Goal: Information Seeking & Learning: Learn about a topic

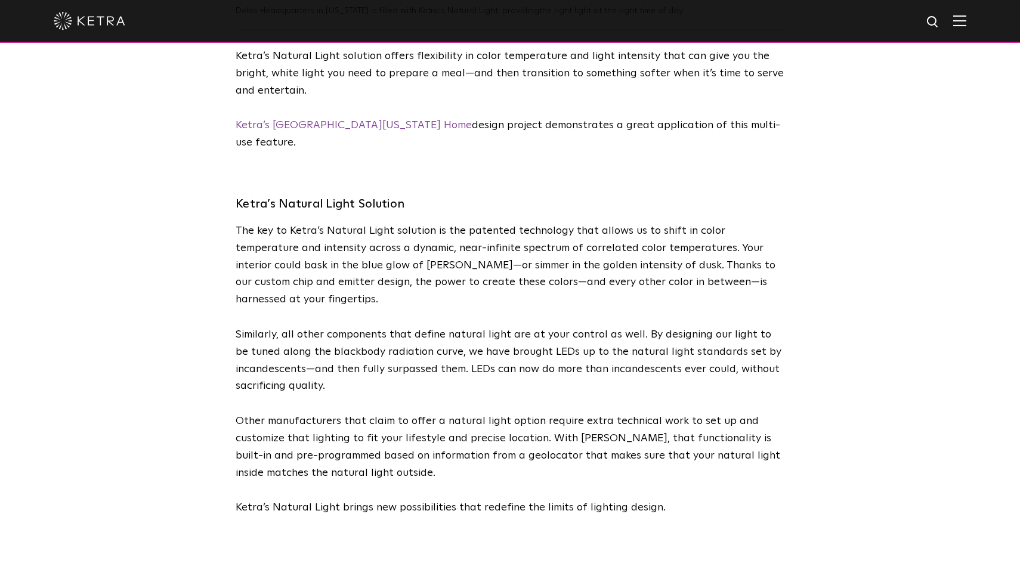
scroll to position [2707, 0]
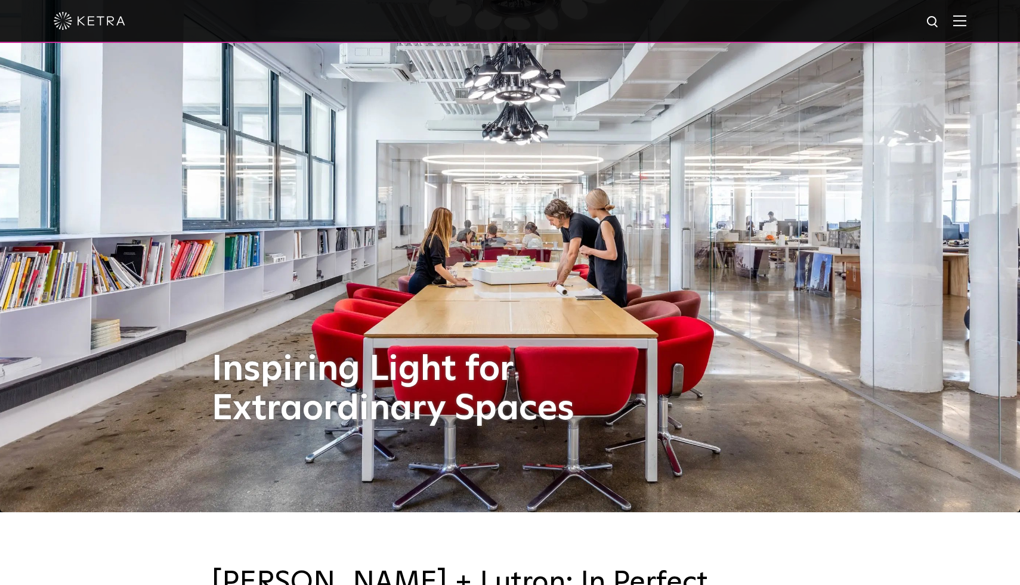
scroll to position [58, 0]
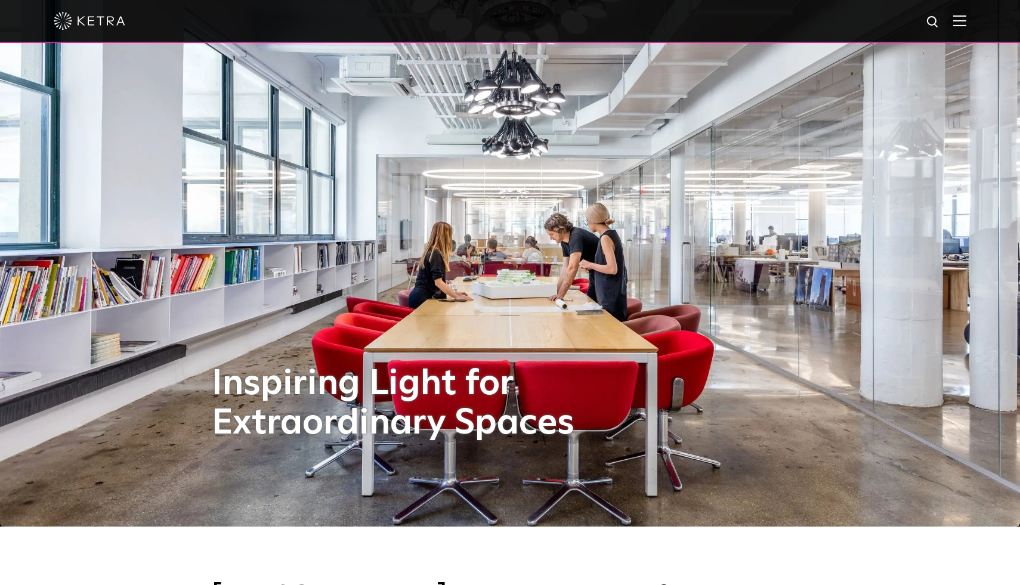
click at [960, 22] on img at bounding box center [959, 20] width 13 height 11
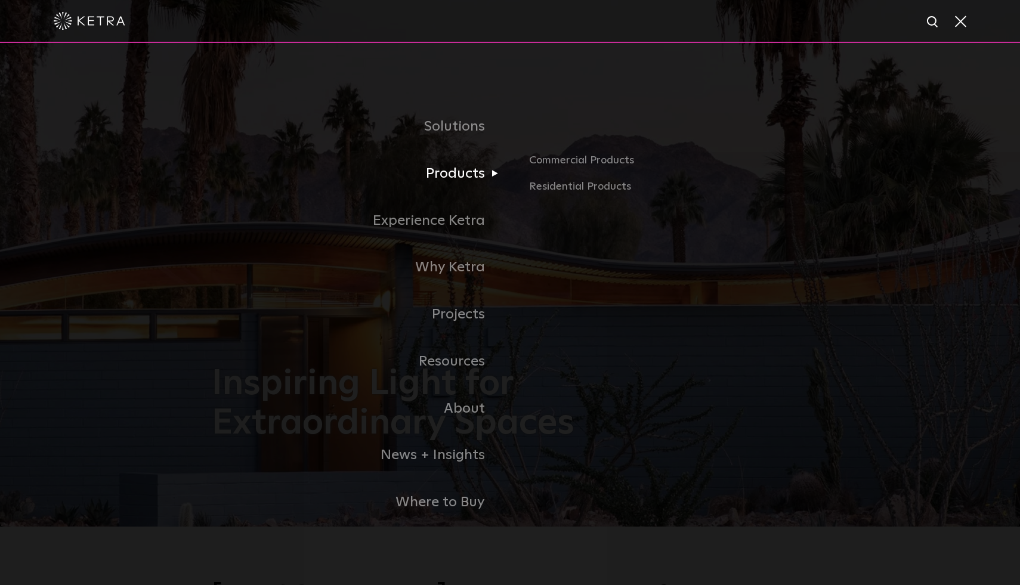
click at [470, 165] on link "Products" at bounding box center [361, 173] width 298 height 47
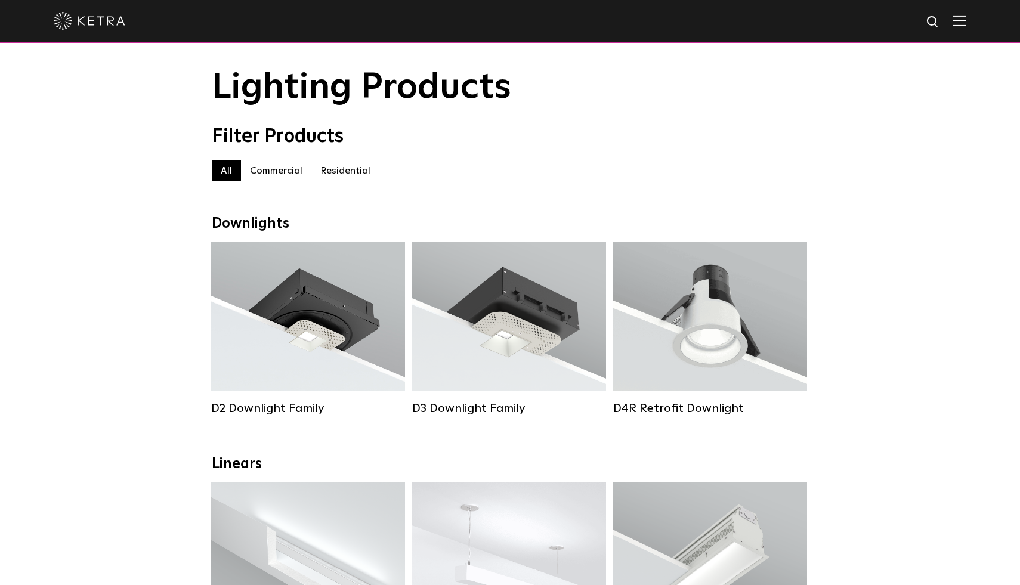
scroll to position [22, 0]
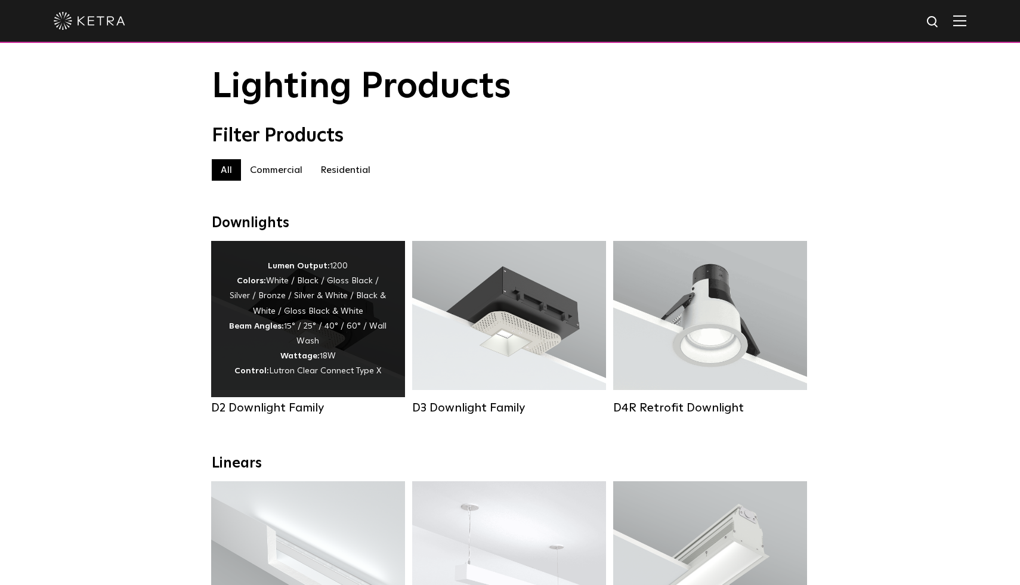
click at [335, 323] on div "Lumen Output: 1200 Colors: White / Black / Gloss Black / Silver / Bronze / Silv…" at bounding box center [308, 319] width 158 height 121
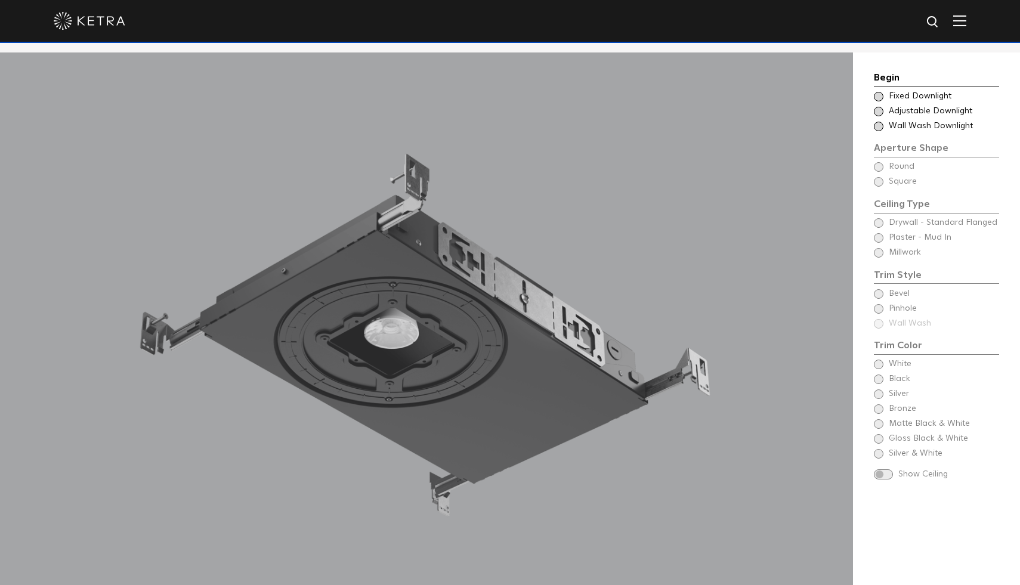
scroll to position [1098, 0]
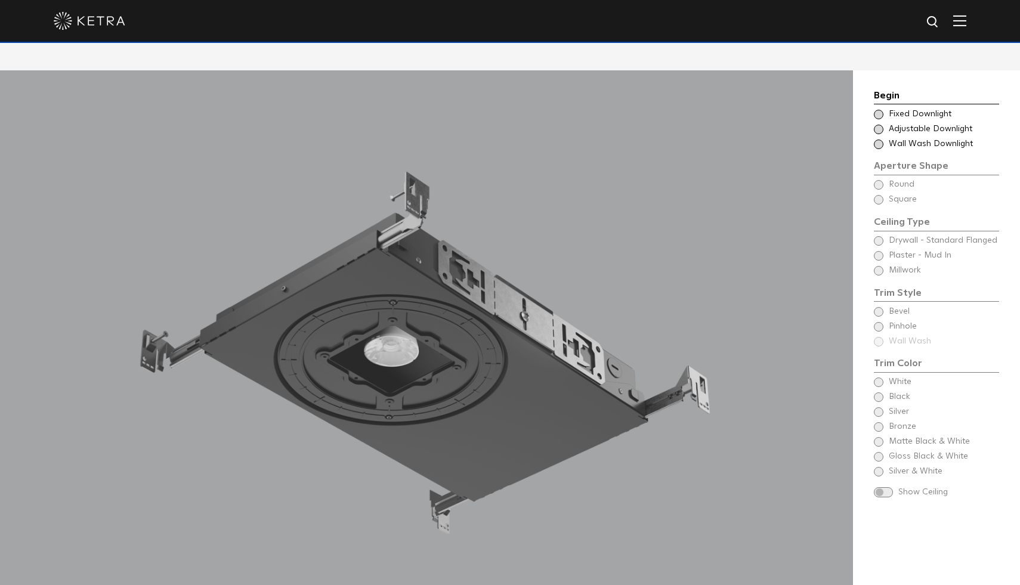
click at [879, 409] on div "Begin Choose Aperture Shape Fixed Downlight Choose Aperture Shape Adjustable Do…" at bounding box center [936, 293] width 125 height 410
click at [879, 408] on div "Begin Choose Aperture Shape Fixed Downlight Choose Aperture Shape Adjustable Do…" at bounding box center [936, 293] width 125 height 410
click at [889, 487] on span at bounding box center [883, 492] width 19 height 10
click at [878, 110] on span at bounding box center [879, 115] width 10 height 10
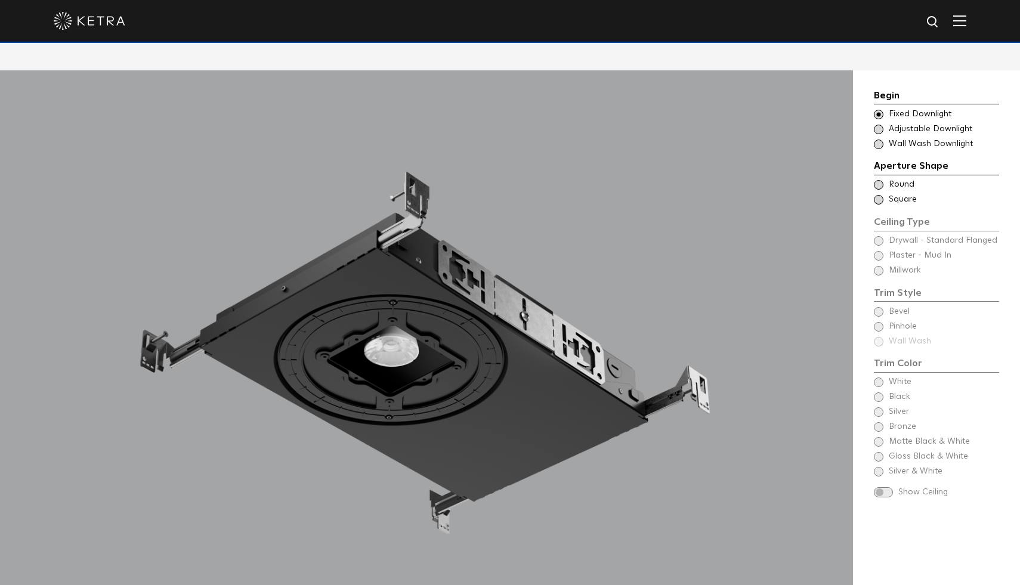
click at [877, 125] on span at bounding box center [879, 130] width 10 height 10
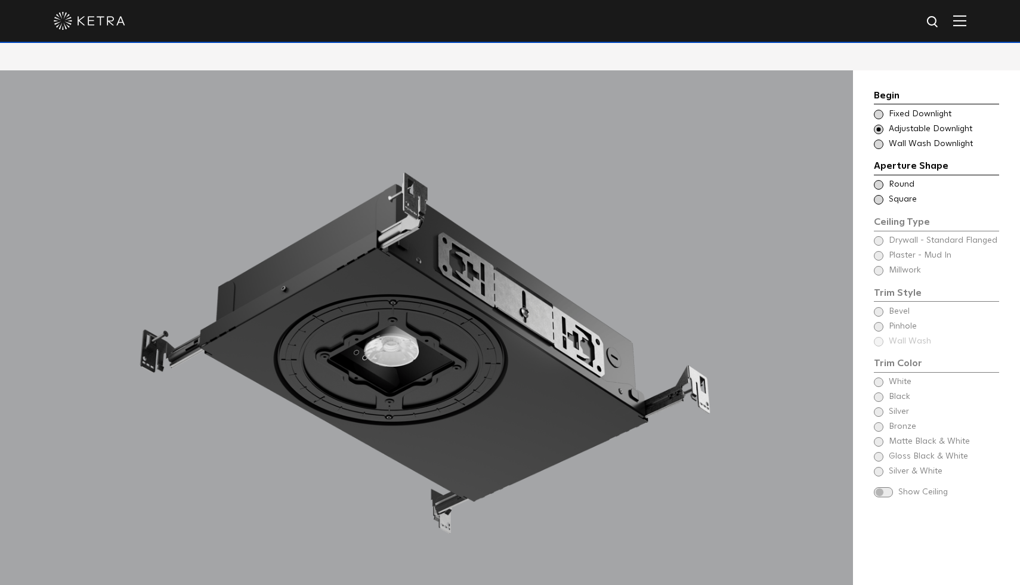
click at [877, 140] on span at bounding box center [879, 145] width 10 height 10
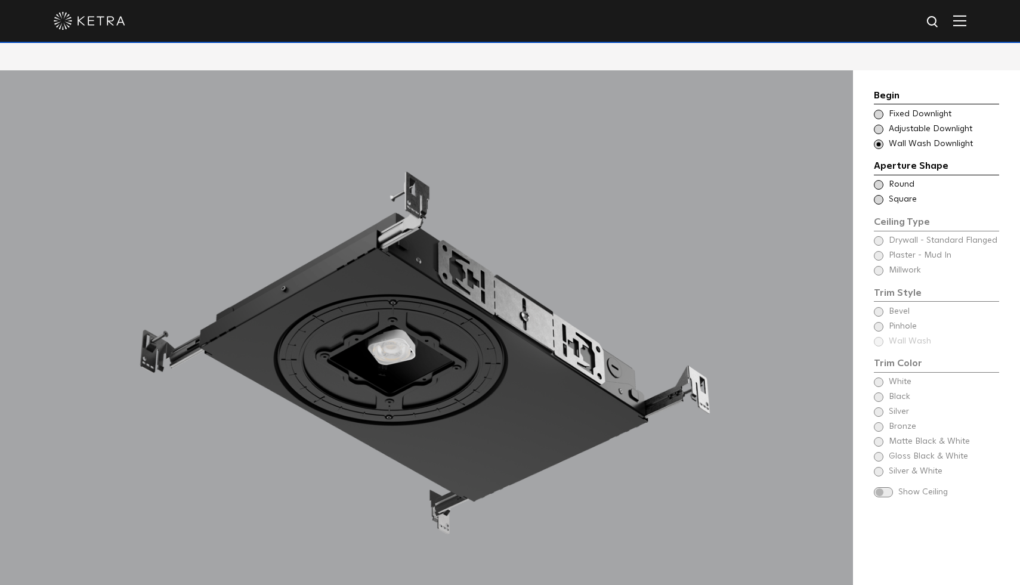
click at [879, 180] on span at bounding box center [879, 185] width 10 height 10
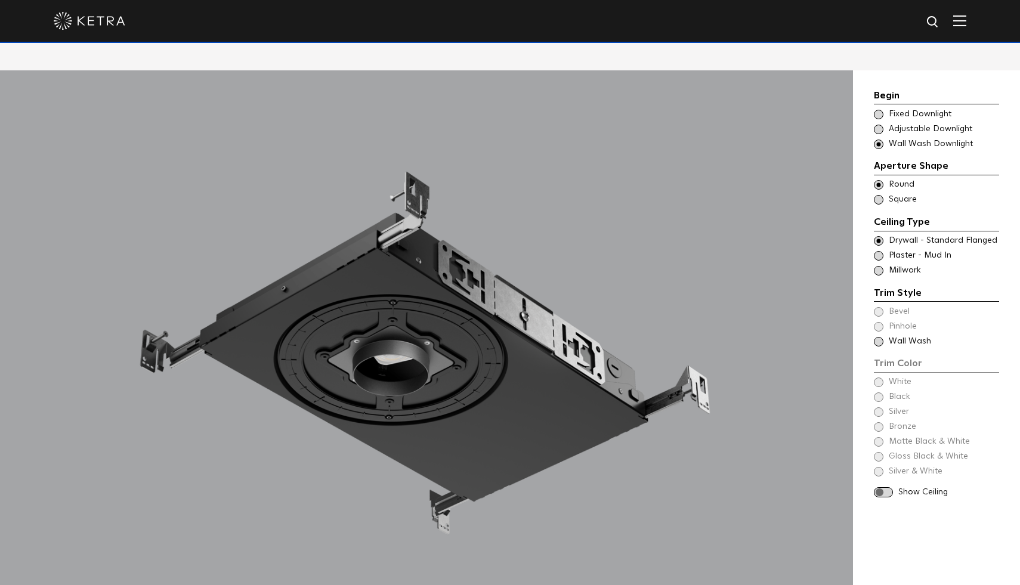
click at [878, 195] on span at bounding box center [879, 200] width 10 height 10
click at [879, 180] on span at bounding box center [879, 185] width 10 height 10
click at [878, 251] on span at bounding box center [879, 256] width 10 height 10
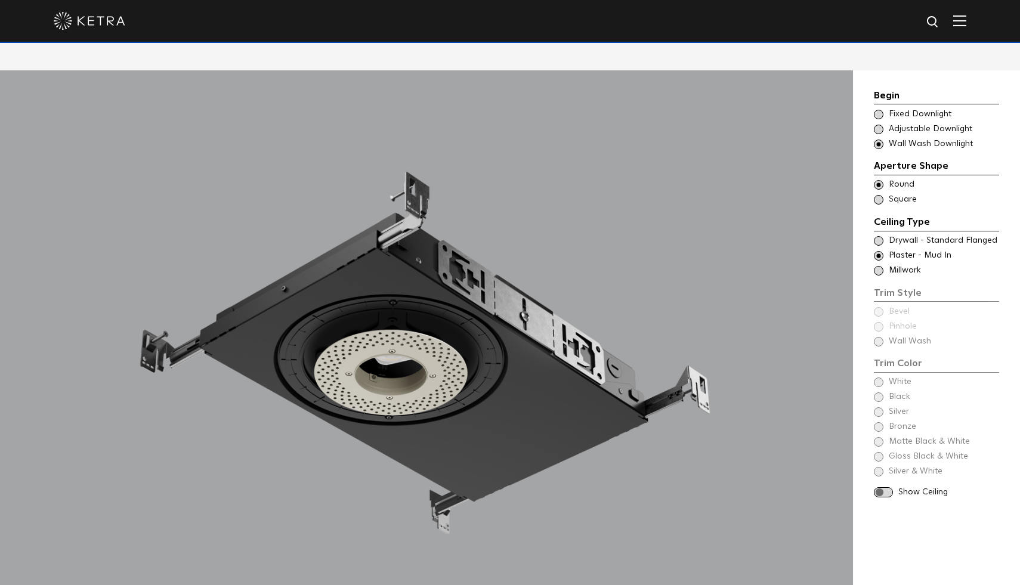
click at [876, 266] on span at bounding box center [879, 271] width 10 height 10
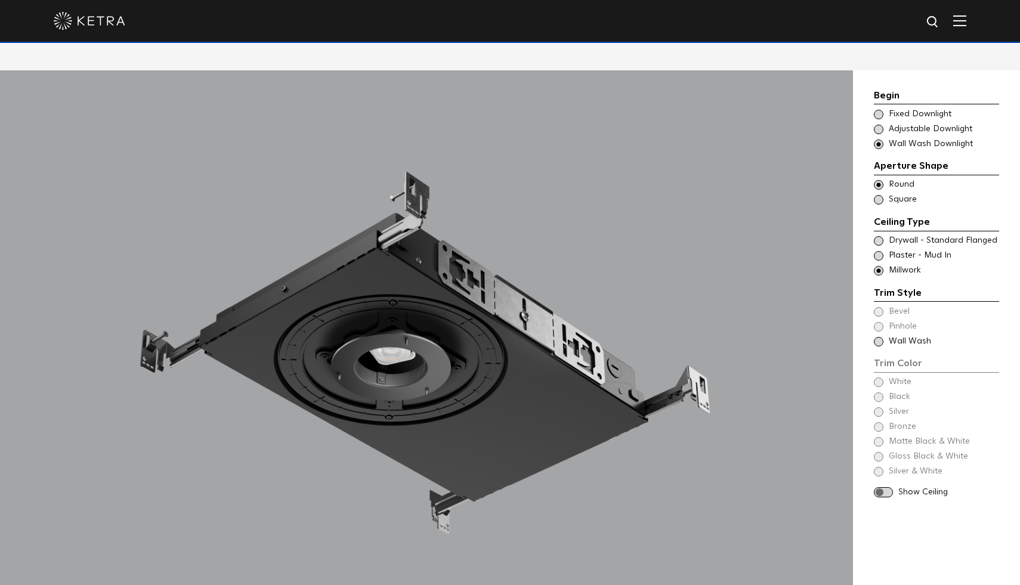
click at [880, 236] on span at bounding box center [879, 241] width 10 height 10
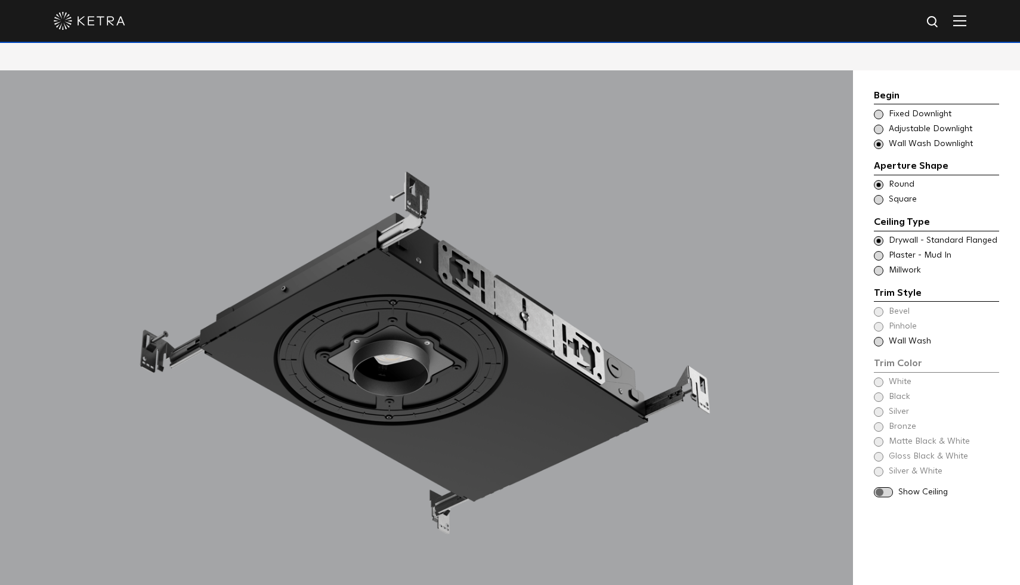
click at [878, 251] on span at bounding box center [879, 256] width 10 height 10
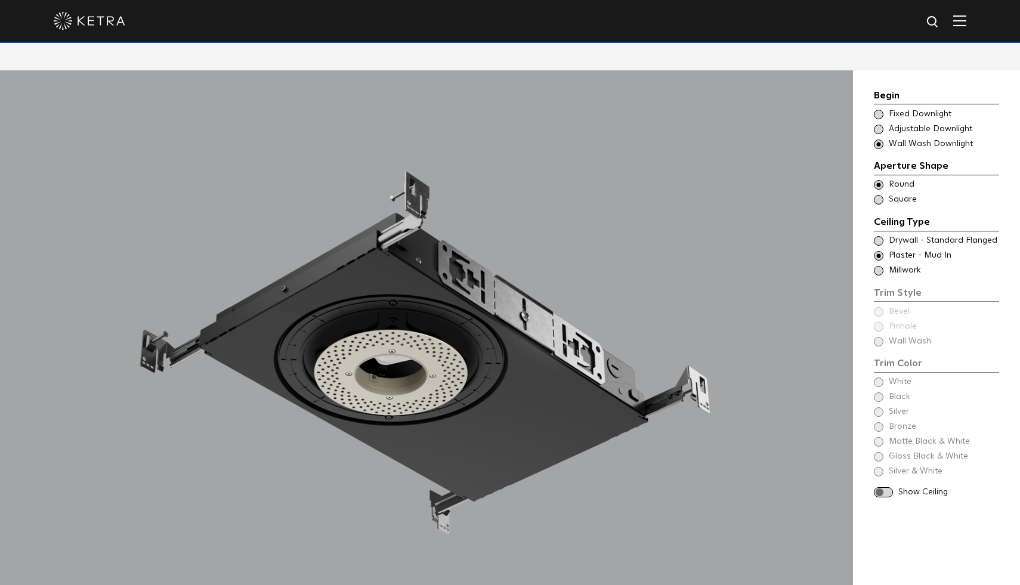
click at [879, 266] on span at bounding box center [879, 271] width 10 height 10
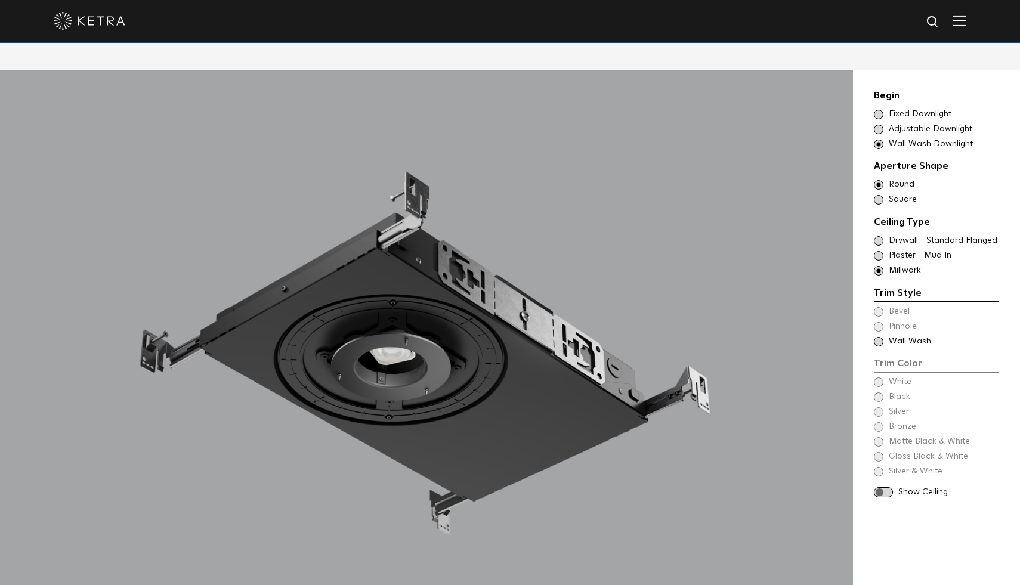
click at [881, 236] on span at bounding box center [879, 241] width 10 height 10
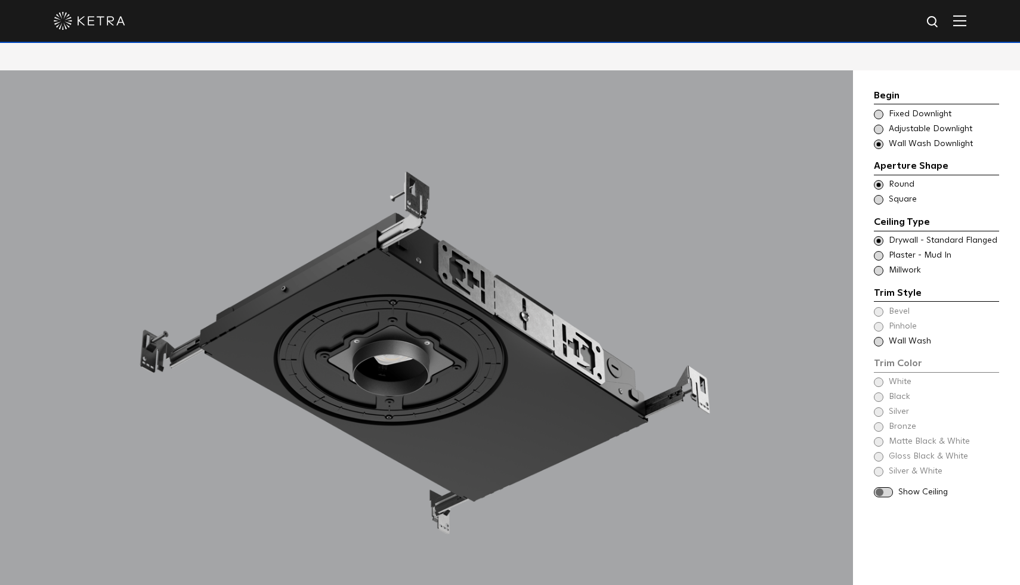
click at [881, 337] on span at bounding box center [879, 342] width 10 height 10
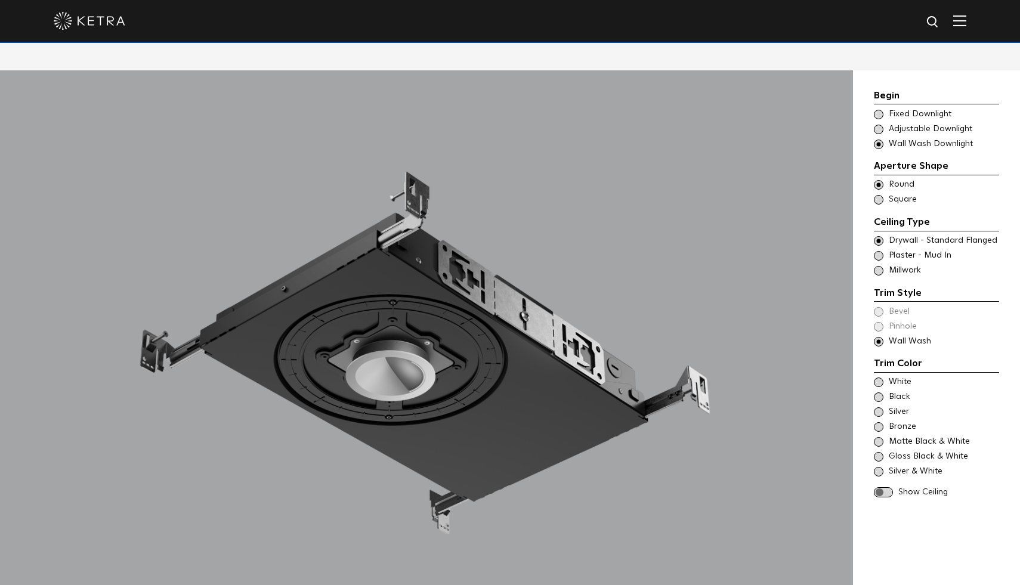
click at [880, 422] on span at bounding box center [879, 427] width 10 height 10
click at [889, 487] on span at bounding box center [883, 492] width 19 height 10
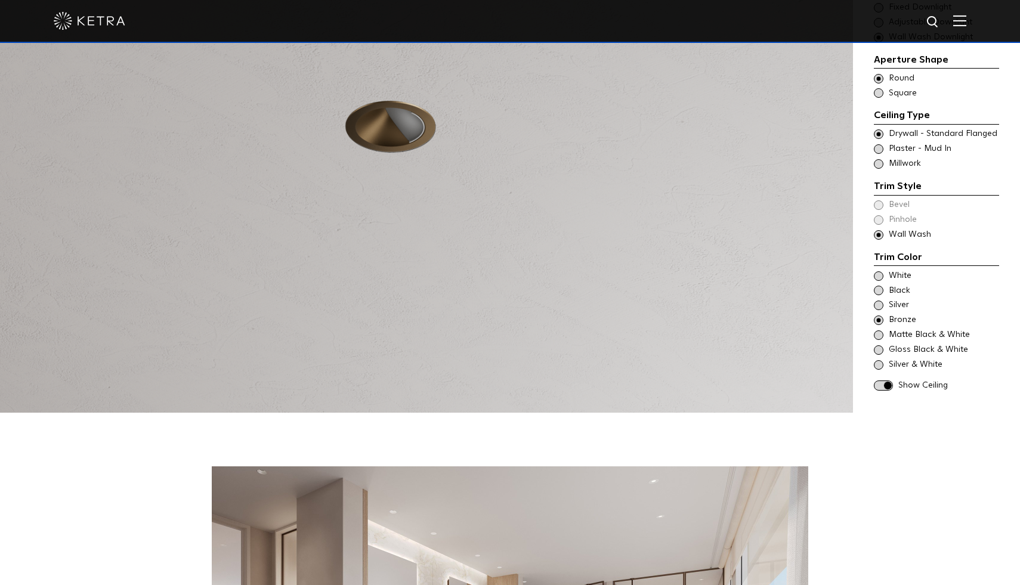
scroll to position [1360, 0]
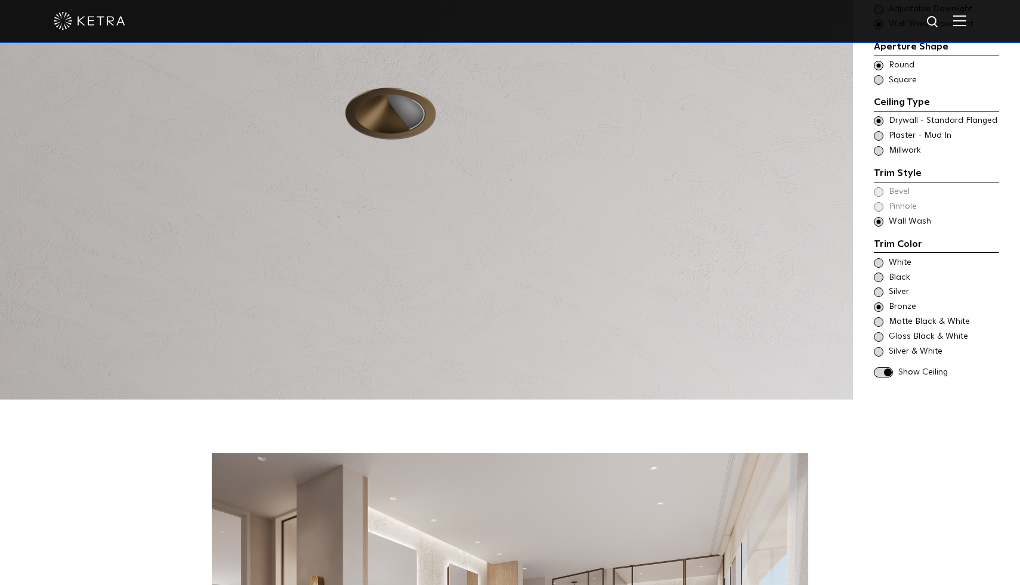
click at [879, 367] on span at bounding box center [883, 372] width 19 height 10
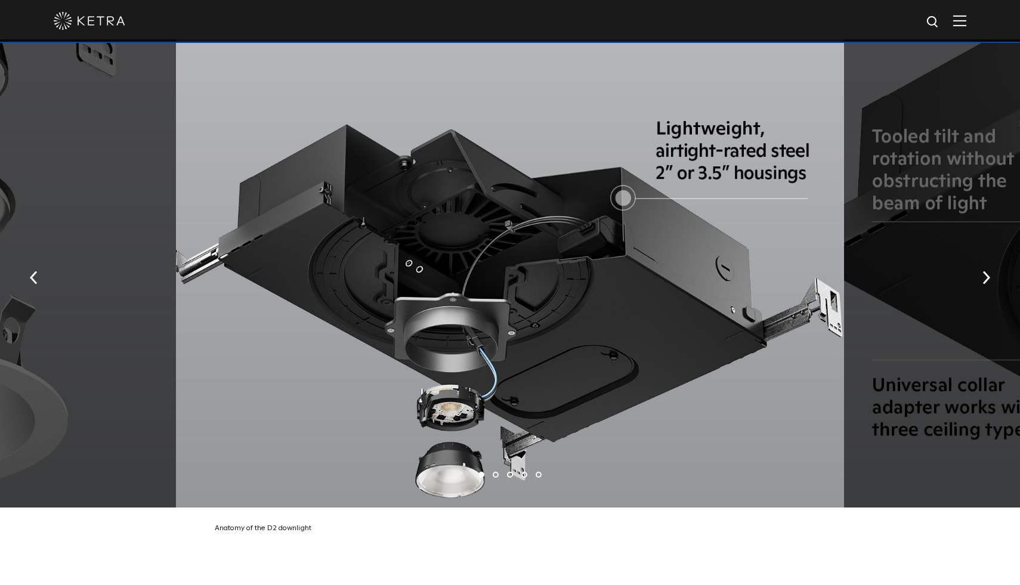
scroll to position [2243, 0]
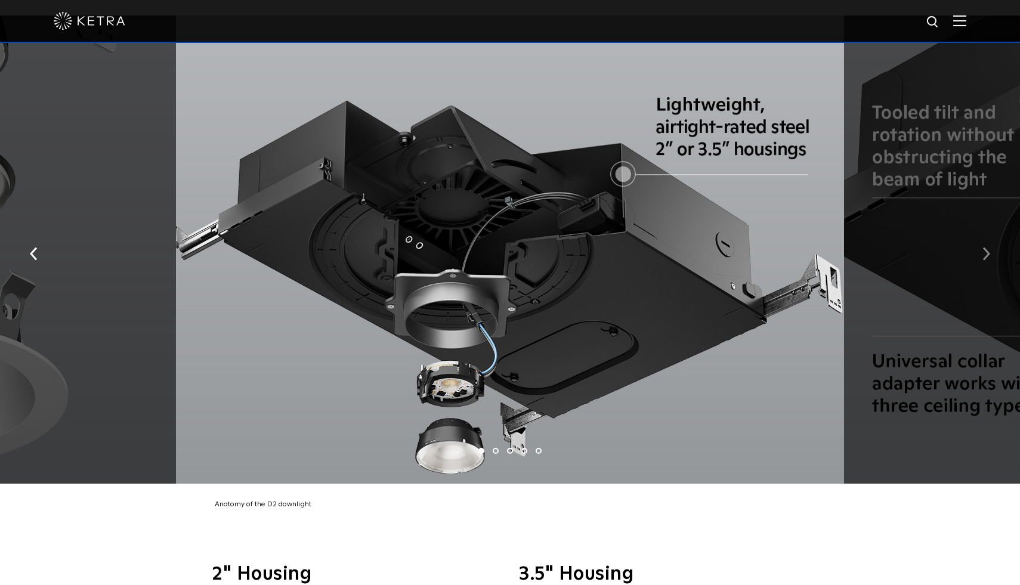
click at [984, 247] on img "button" at bounding box center [987, 253] width 8 height 13
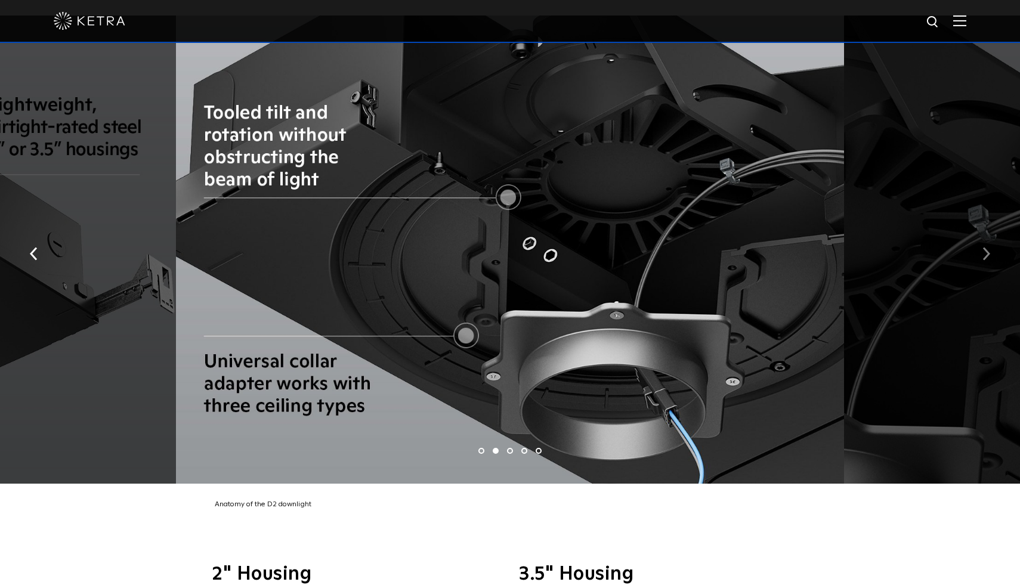
click at [984, 247] on img "button" at bounding box center [987, 253] width 8 height 13
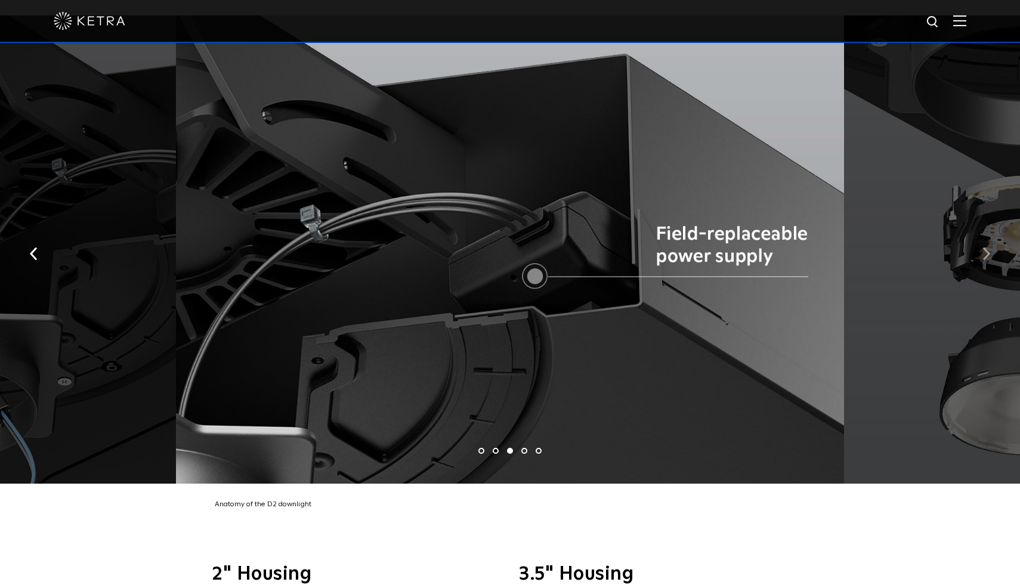
click at [984, 247] on img "button" at bounding box center [987, 253] width 8 height 13
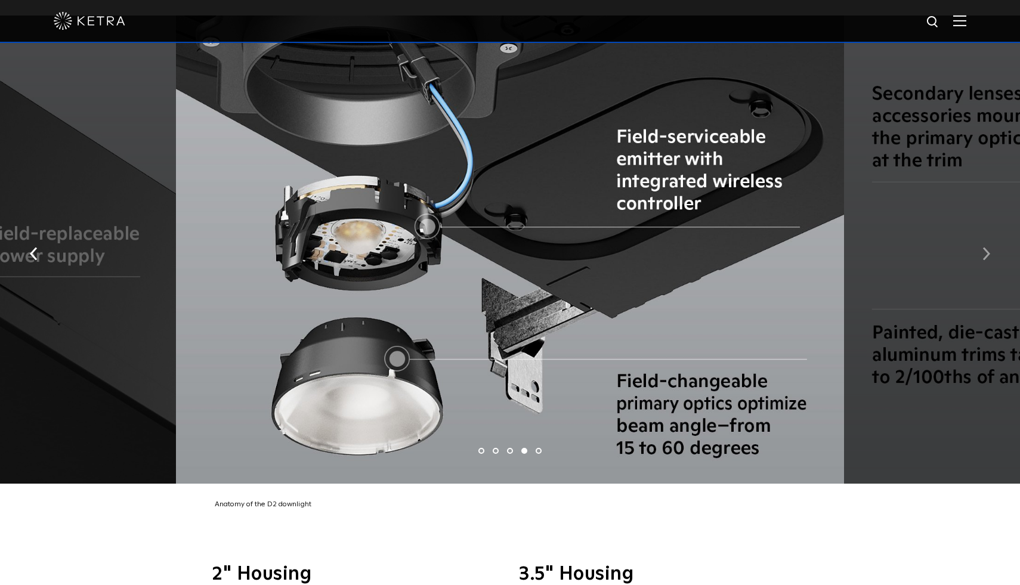
click at [984, 247] on img "button" at bounding box center [987, 253] width 8 height 13
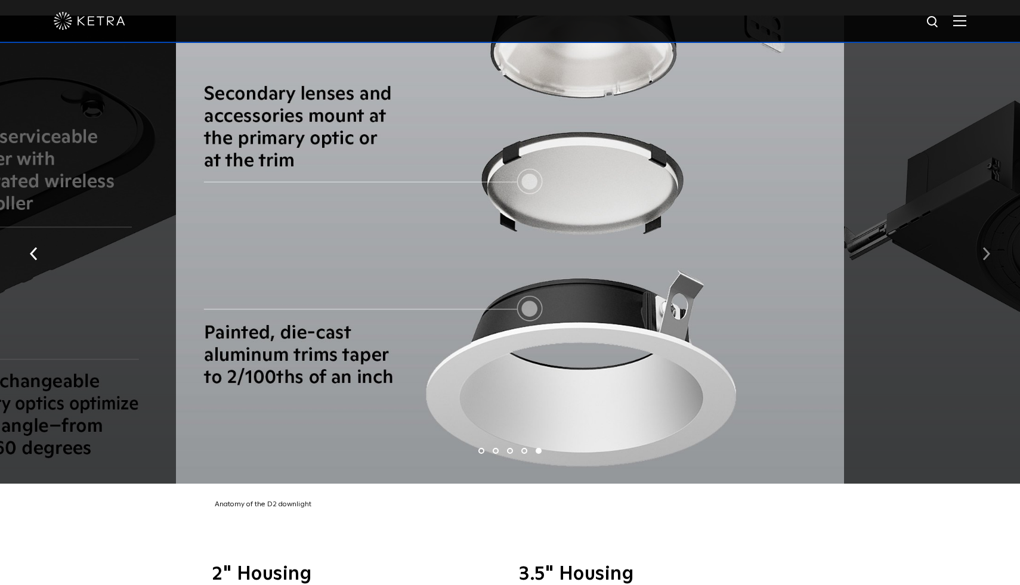
click at [984, 247] on img "button" at bounding box center [987, 253] width 8 height 13
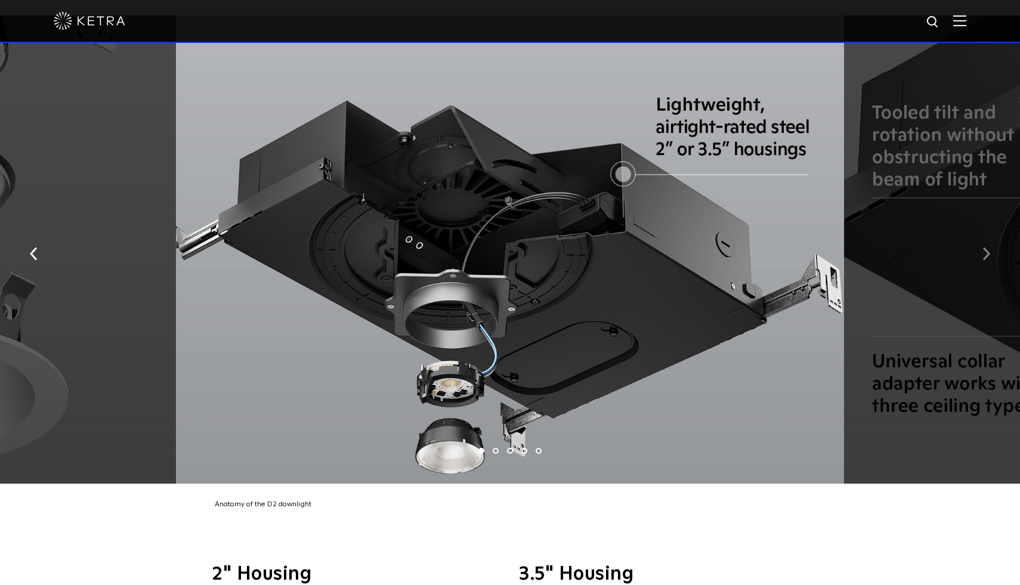
click at [984, 247] on img "button" at bounding box center [987, 253] width 8 height 13
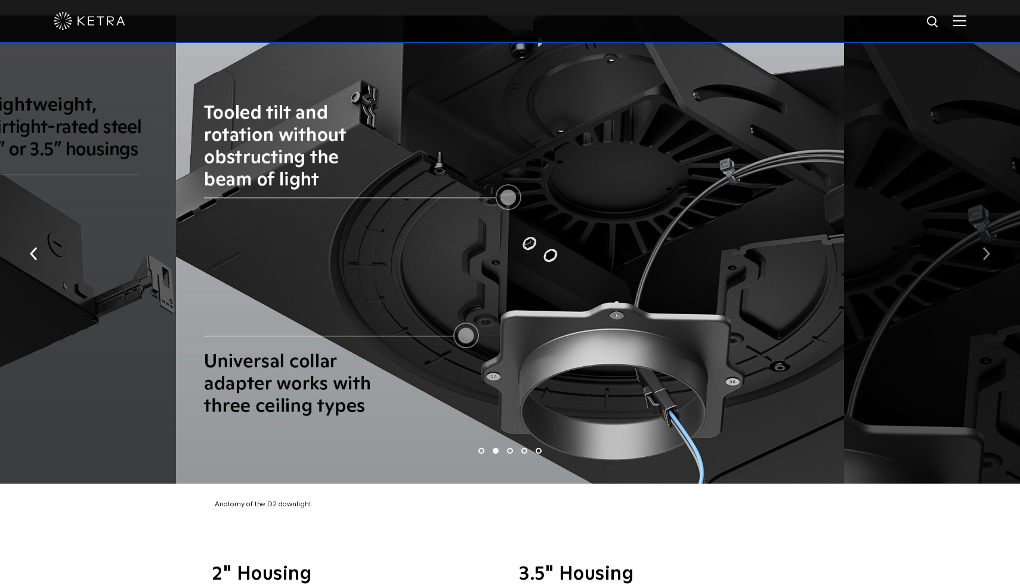
click at [987, 247] on img "button" at bounding box center [987, 253] width 8 height 13
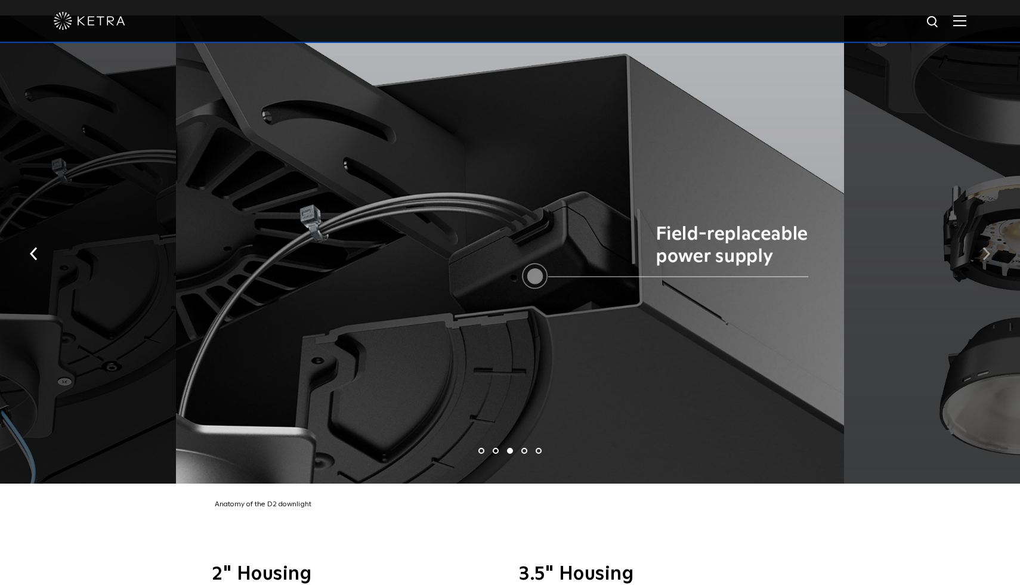
click at [987, 247] on img "button" at bounding box center [987, 253] width 8 height 13
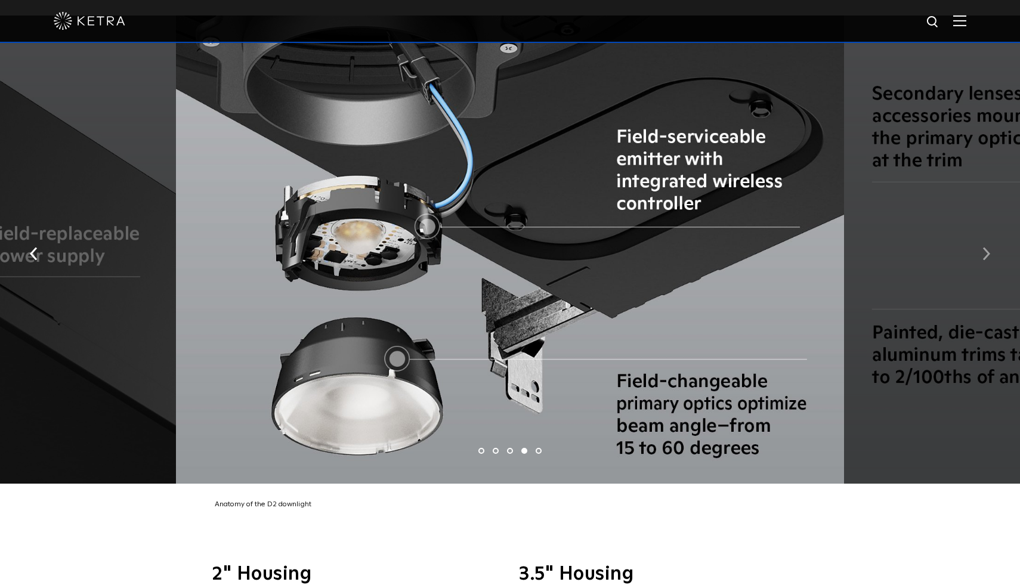
click at [987, 247] on img "button" at bounding box center [987, 253] width 8 height 13
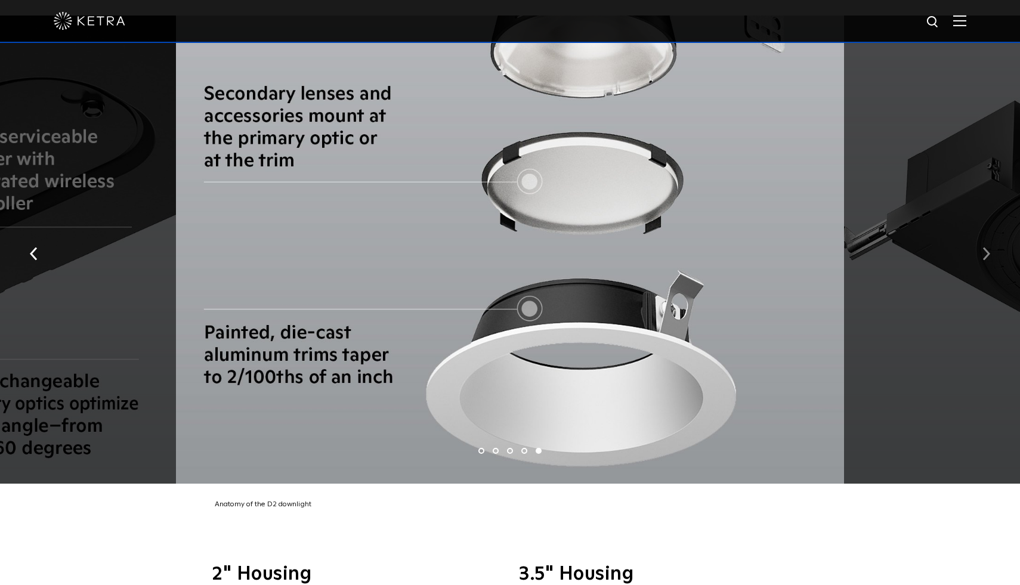
click at [987, 247] on img "button" at bounding box center [987, 253] width 8 height 13
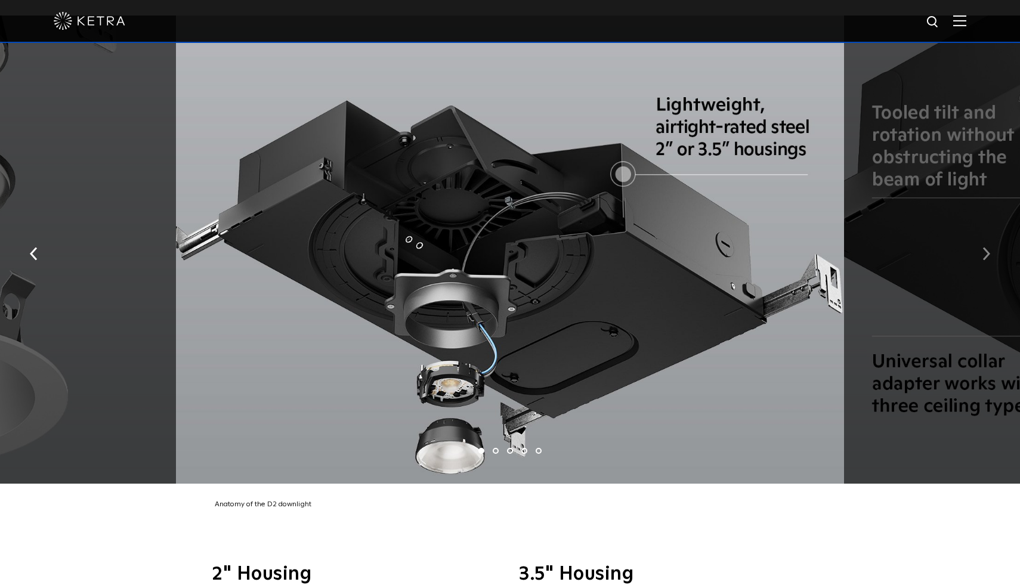
click at [987, 247] on img "button" at bounding box center [987, 253] width 8 height 13
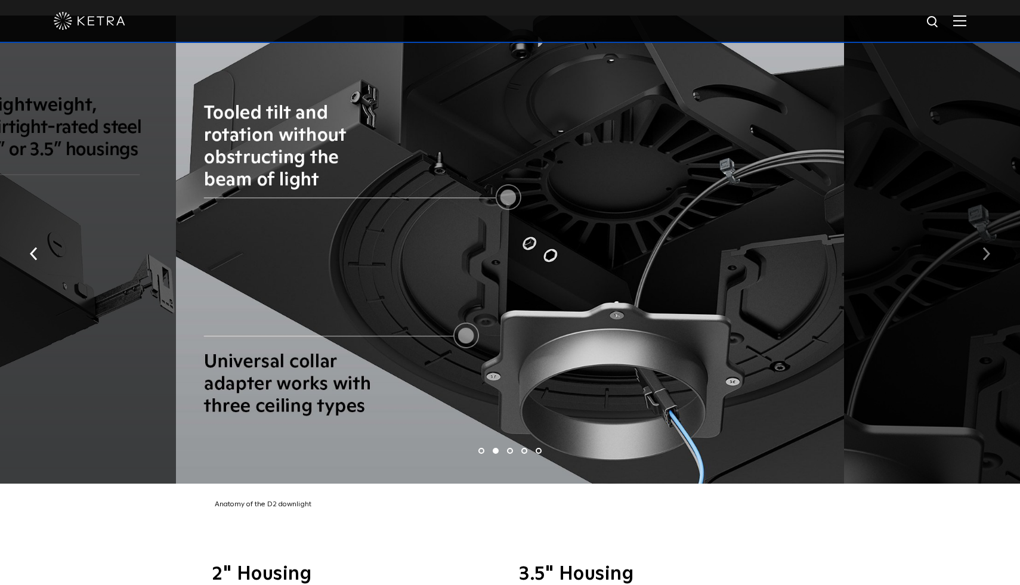
click at [987, 247] on img "button" at bounding box center [987, 253] width 8 height 13
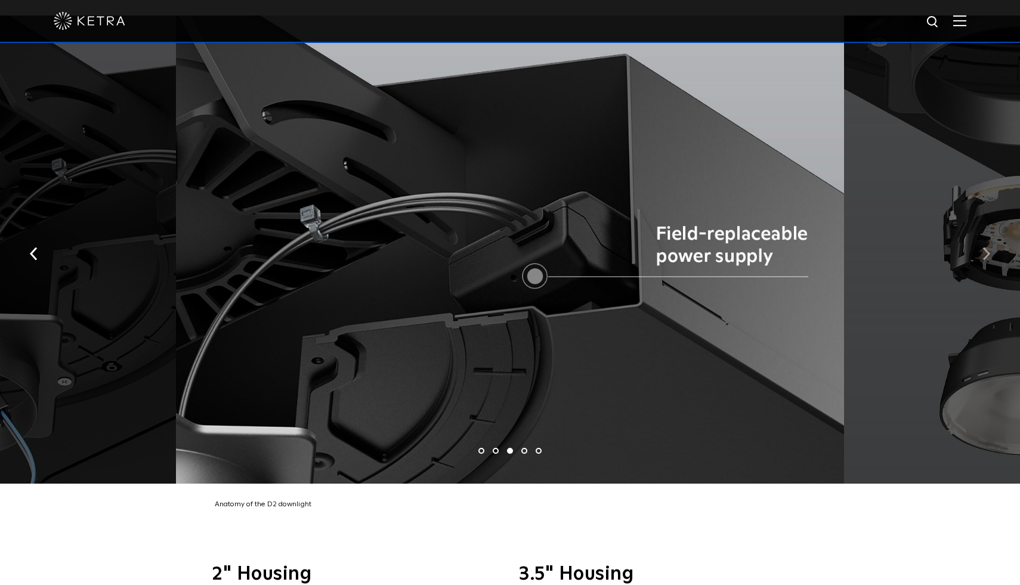
click at [987, 247] on img "button" at bounding box center [987, 253] width 8 height 13
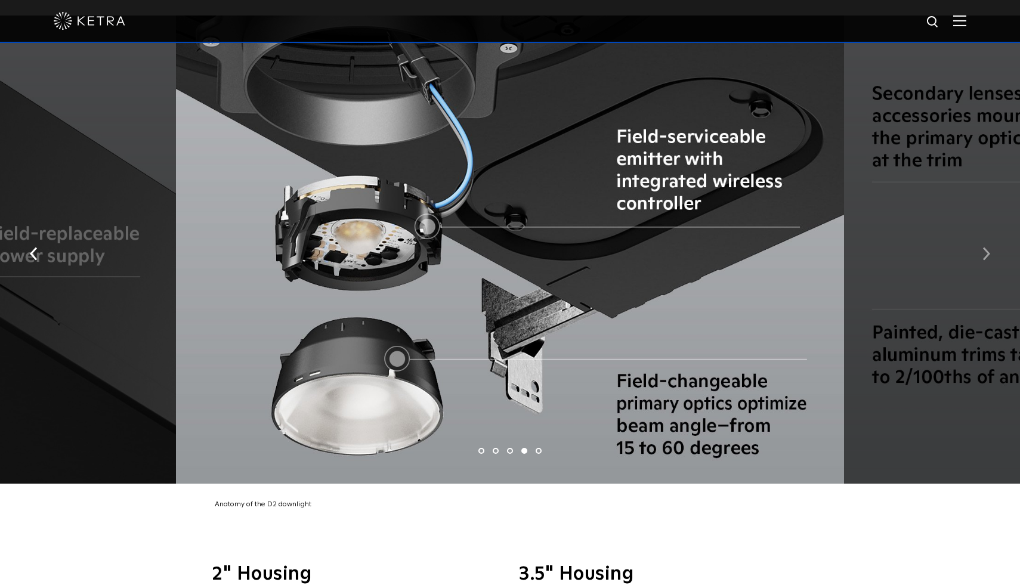
click at [987, 247] on img "button" at bounding box center [987, 253] width 8 height 13
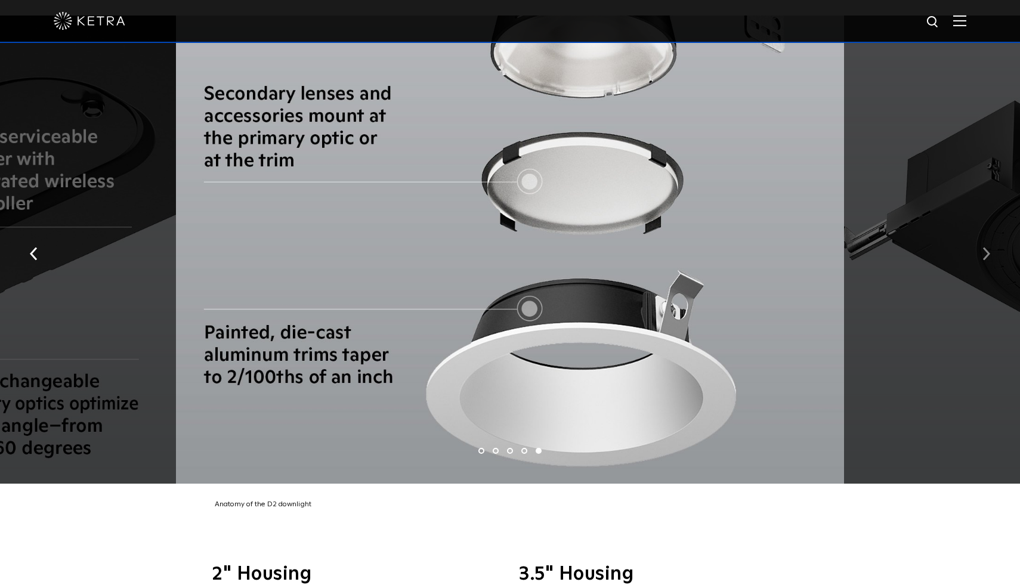
click at [987, 247] on img "button" at bounding box center [987, 253] width 8 height 13
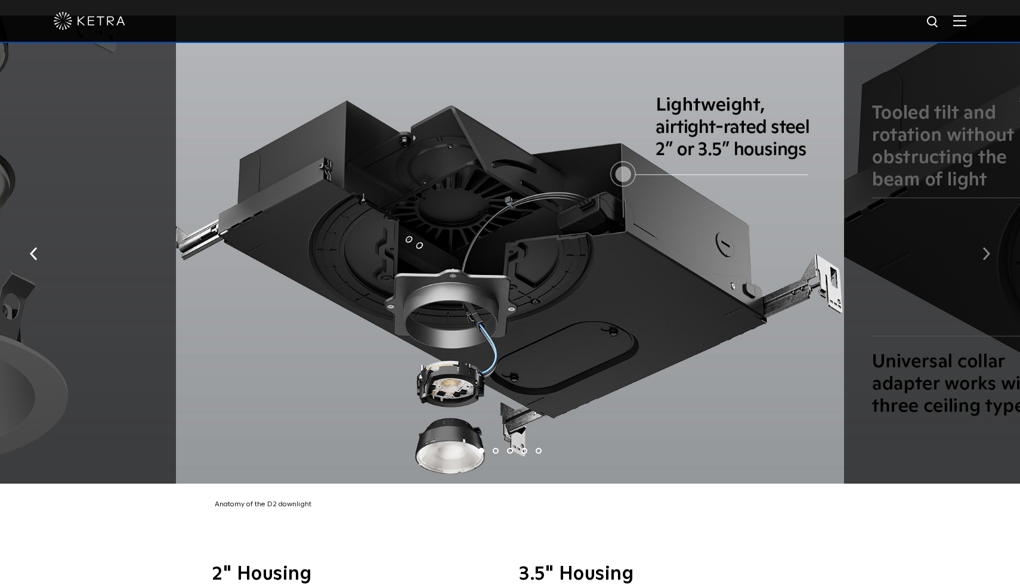
click at [991, 237] on button "button" at bounding box center [987, 252] width 26 height 41
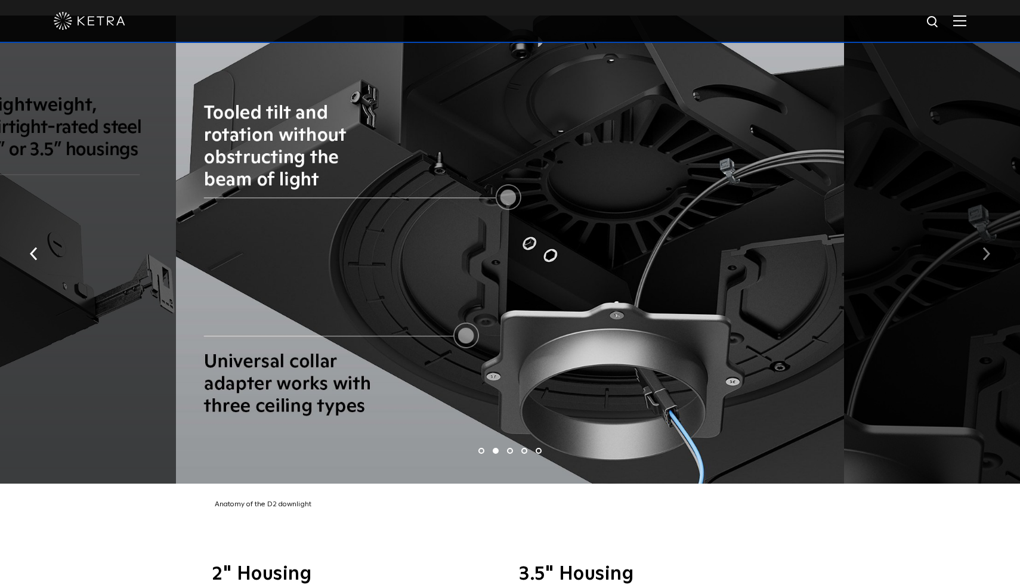
click at [991, 237] on button "button" at bounding box center [987, 252] width 26 height 41
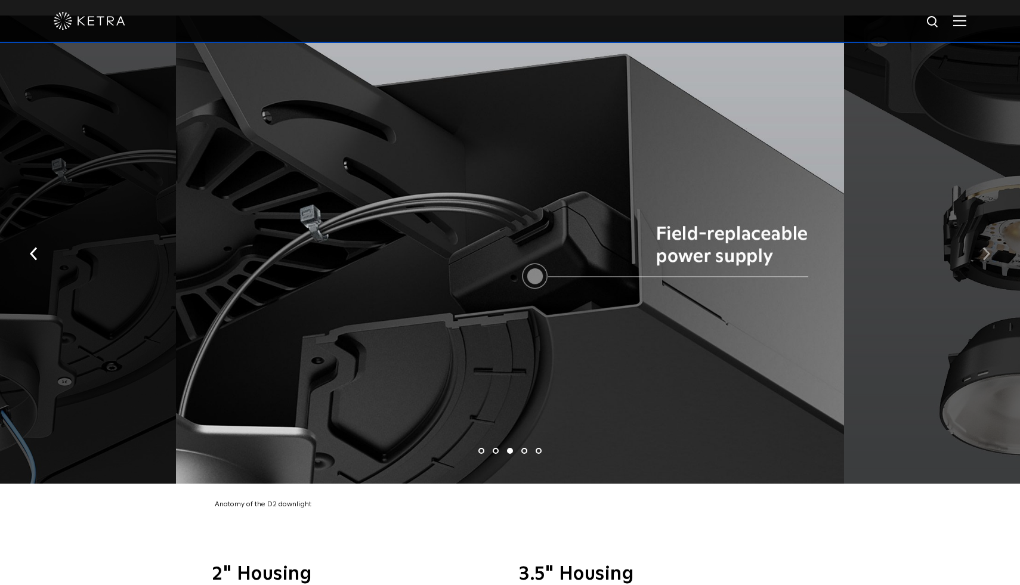
click at [991, 237] on button "button" at bounding box center [987, 252] width 26 height 41
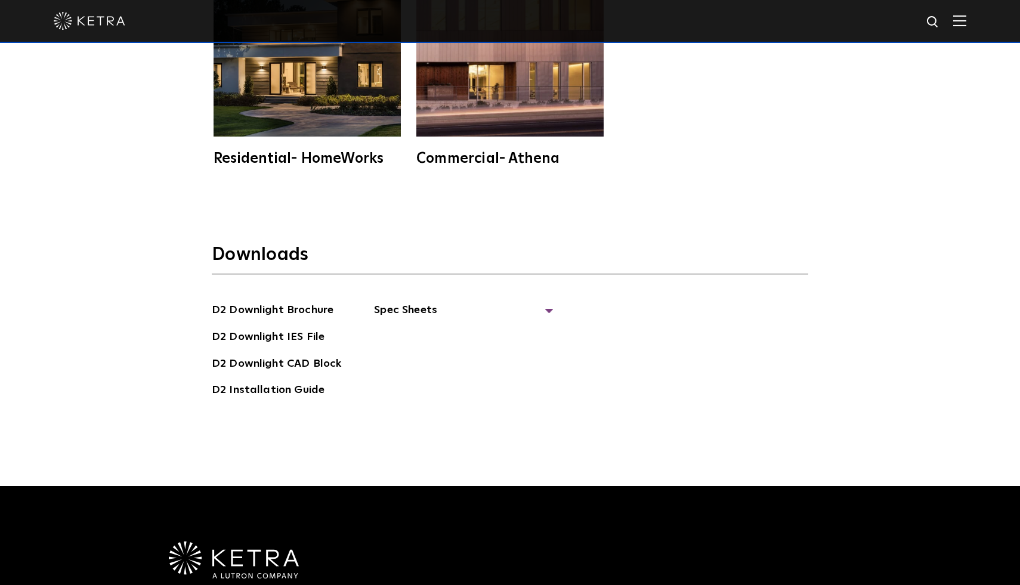
scroll to position [3367, 0]
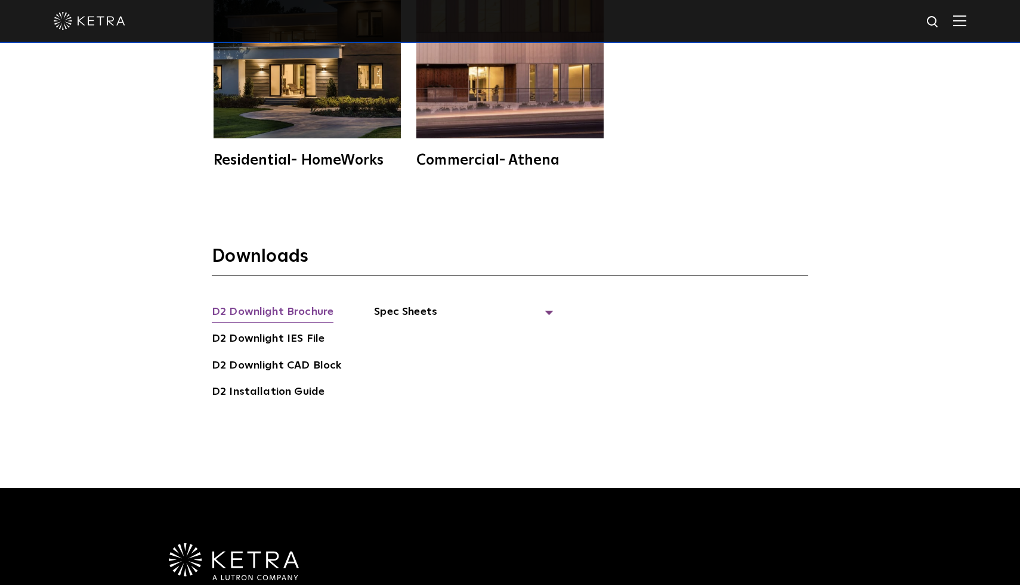
click at [302, 304] on link "D2 Downlight Brochure" at bounding box center [273, 313] width 122 height 19
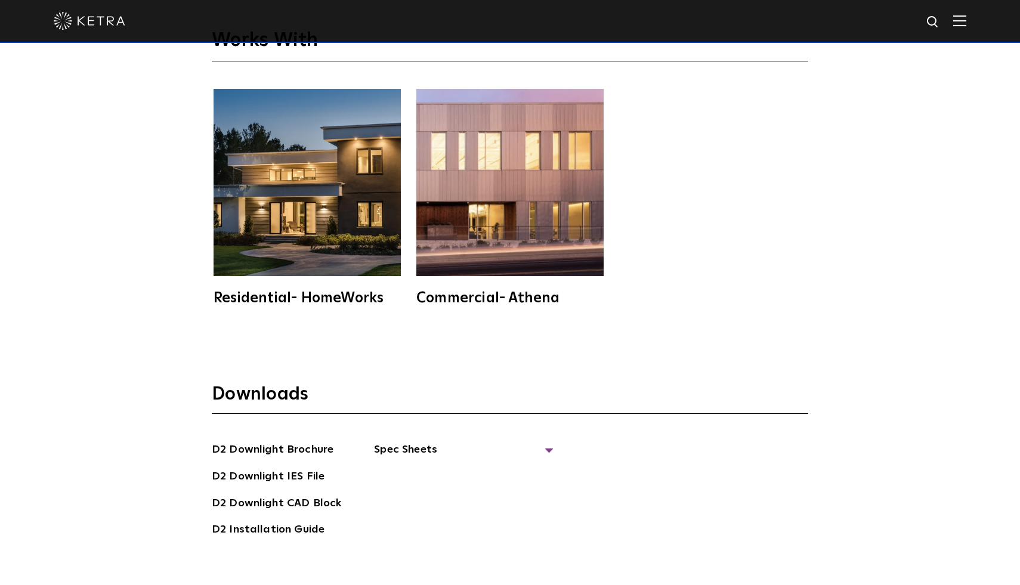
scroll to position [463, 0]
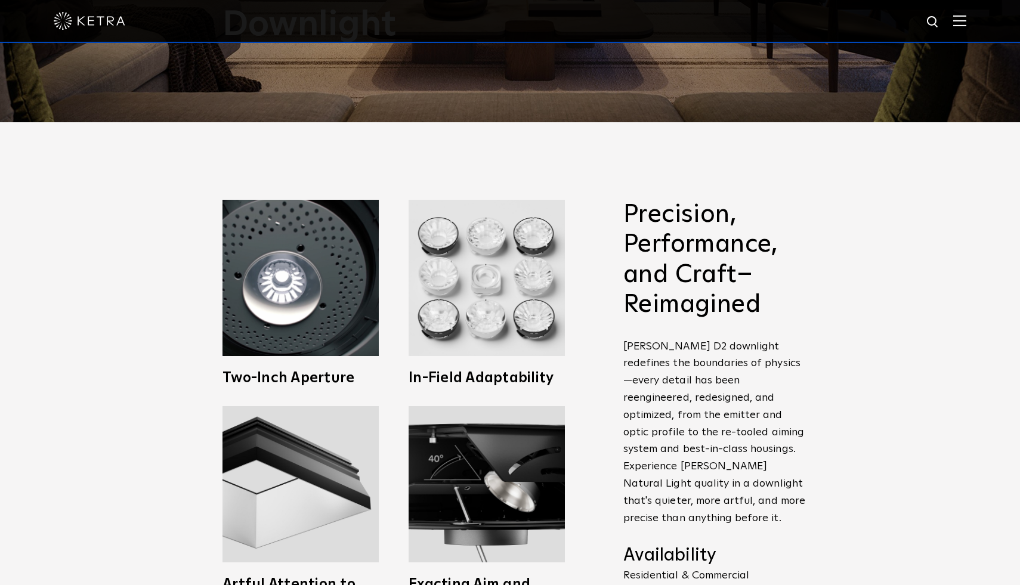
click at [957, 24] on img at bounding box center [959, 20] width 13 height 11
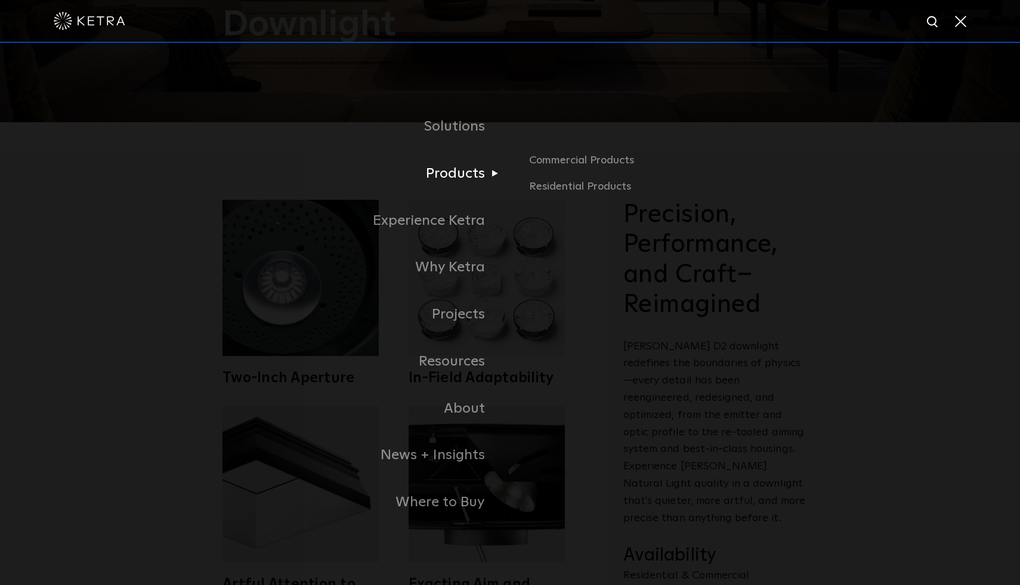
click at [467, 174] on link "Products" at bounding box center [361, 173] width 298 height 47
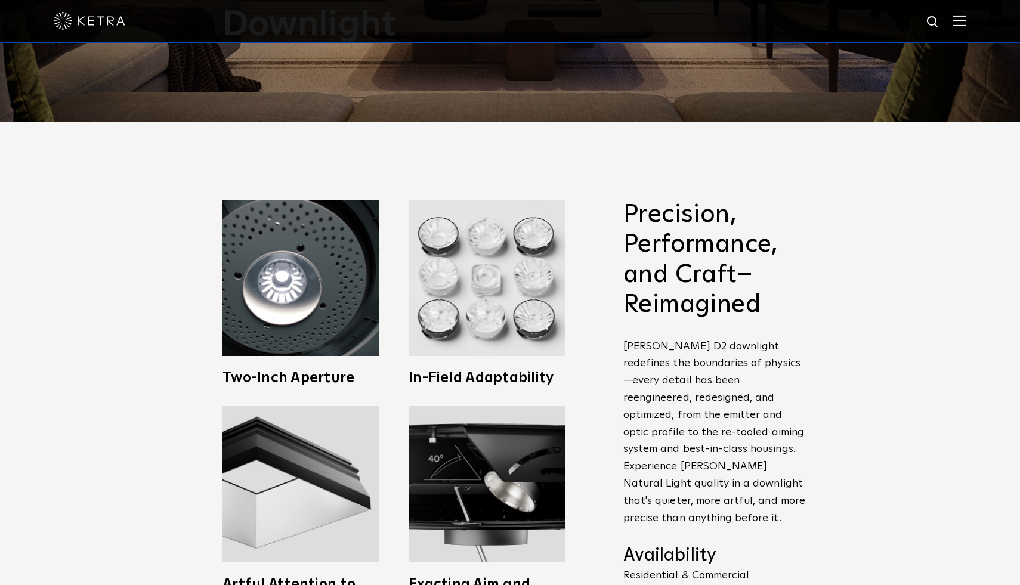
drag, startPoint x: 962, startPoint y: 21, endPoint x: 508, endPoint y: 194, distance: 485.3
click at [962, 21] on img at bounding box center [959, 20] width 13 height 11
click at [962, 21] on span at bounding box center [959, 21] width 13 height 12
click at [962, 21] on img at bounding box center [959, 20] width 13 height 11
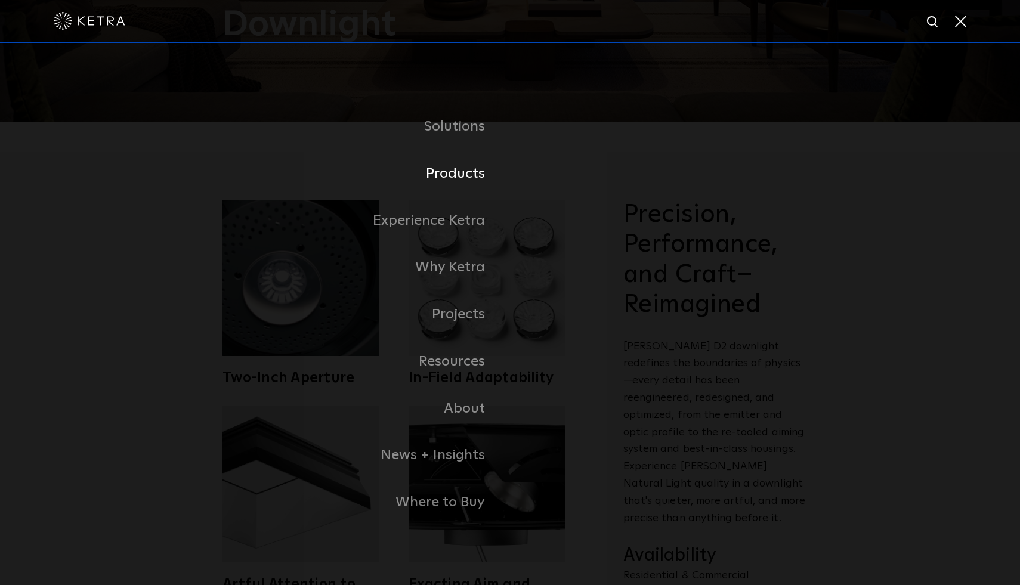
click at [471, 183] on link "Products" at bounding box center [361, 173] width 298 height 47
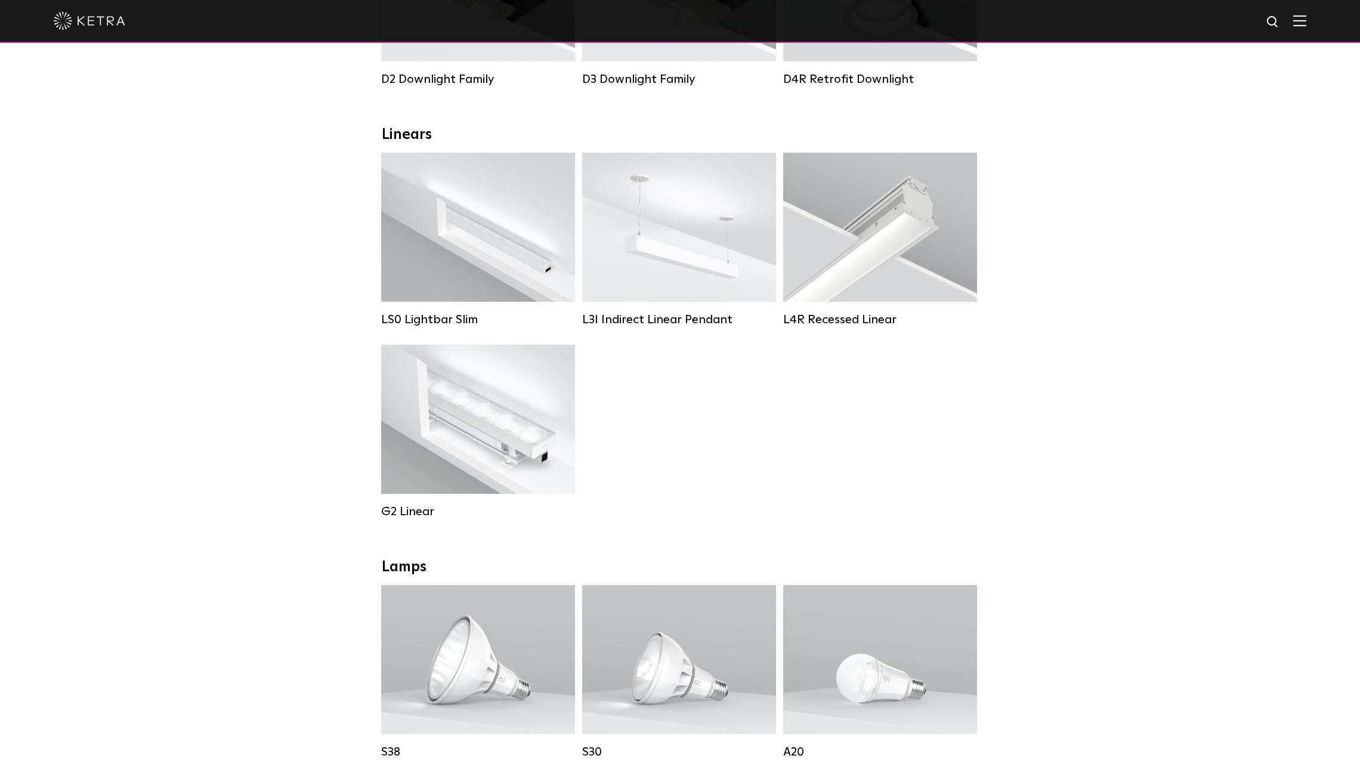
scroll to position [367, 0]
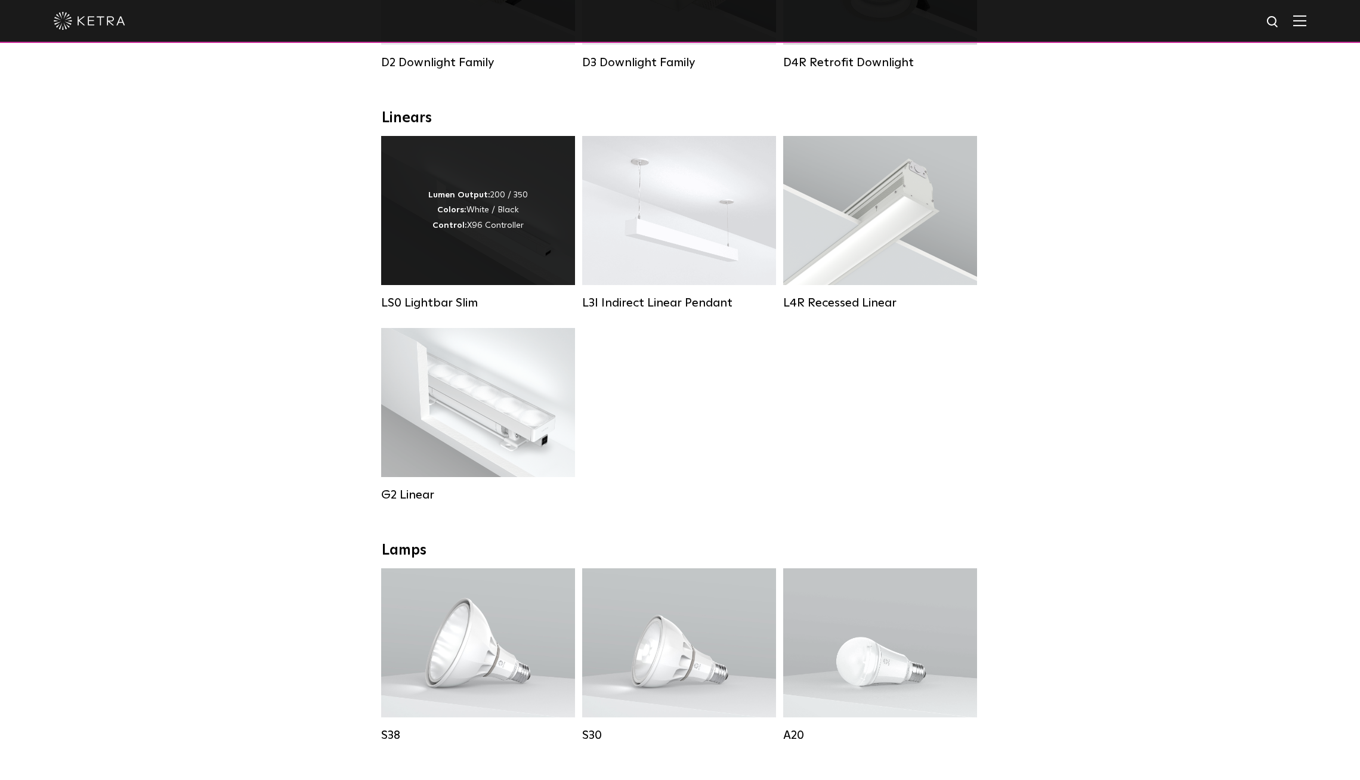
click at [516, 251] on div "Lumen Output: 200 / 350 Colors: White / Black Control: X96 Controller" at bounding box center [478, 210] width 194 height 149
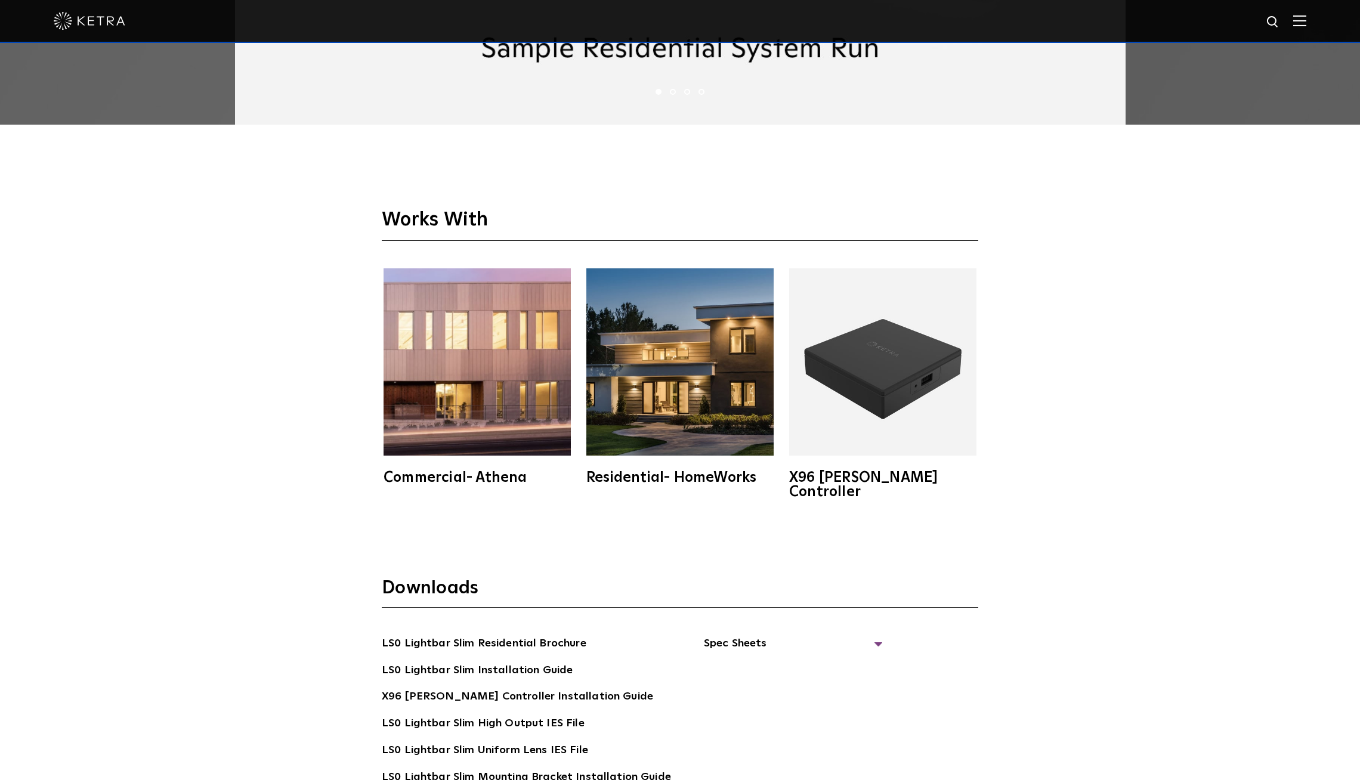
scroll to position [2609, 0]
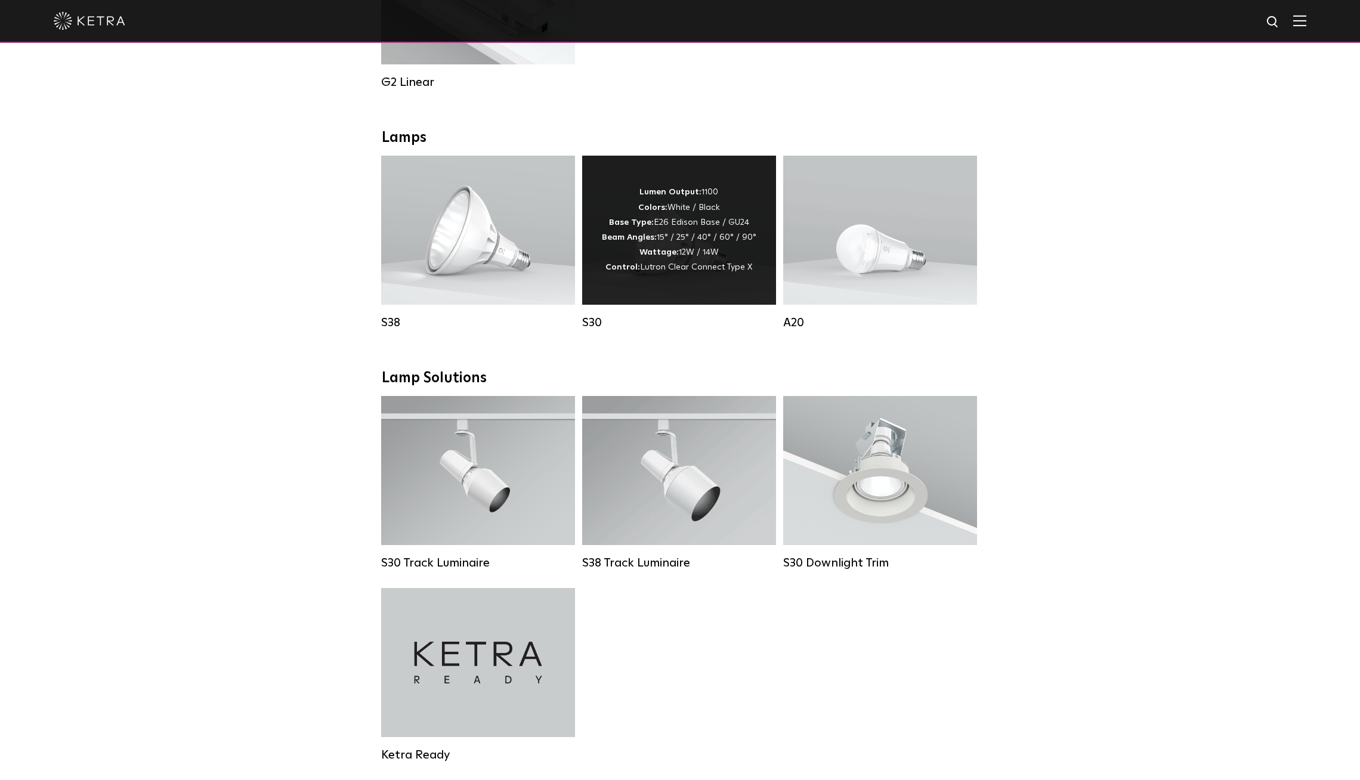
scroll to position [781, 0]
click at [656, 236] on strong "Beam Angles:" at bounding box center [629, 237] width 55 height 8
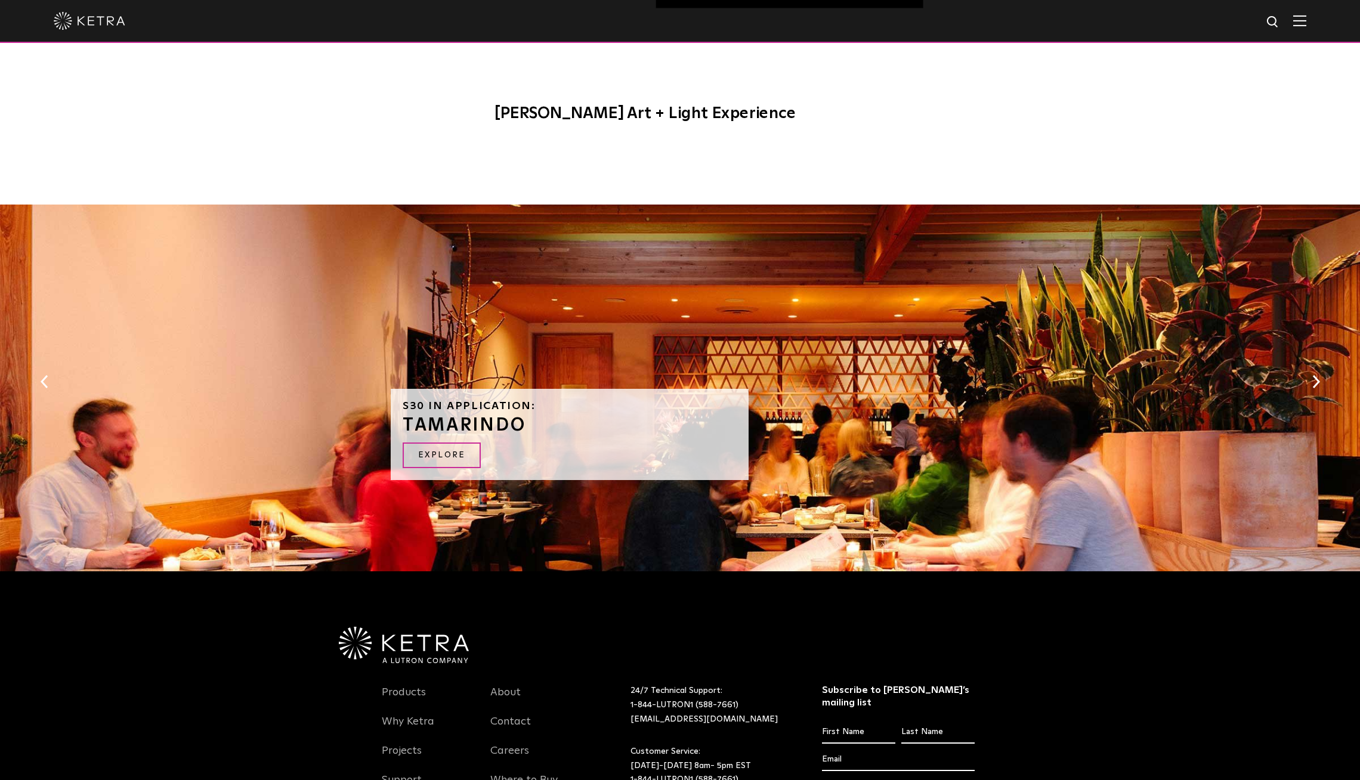
scroll to position [986, 0]
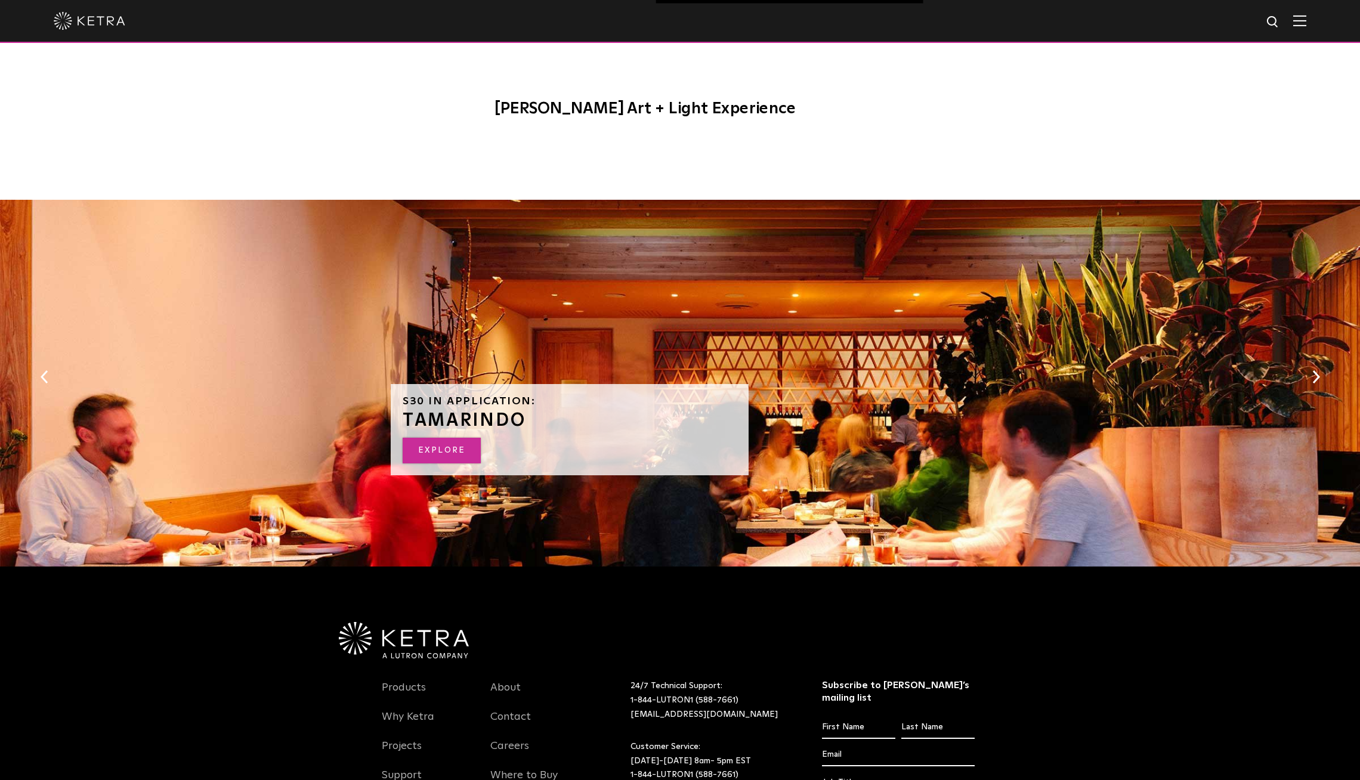
click at [449, 446] on link "EXPLORE" at bounding box center [442, 451] width 78 height 26
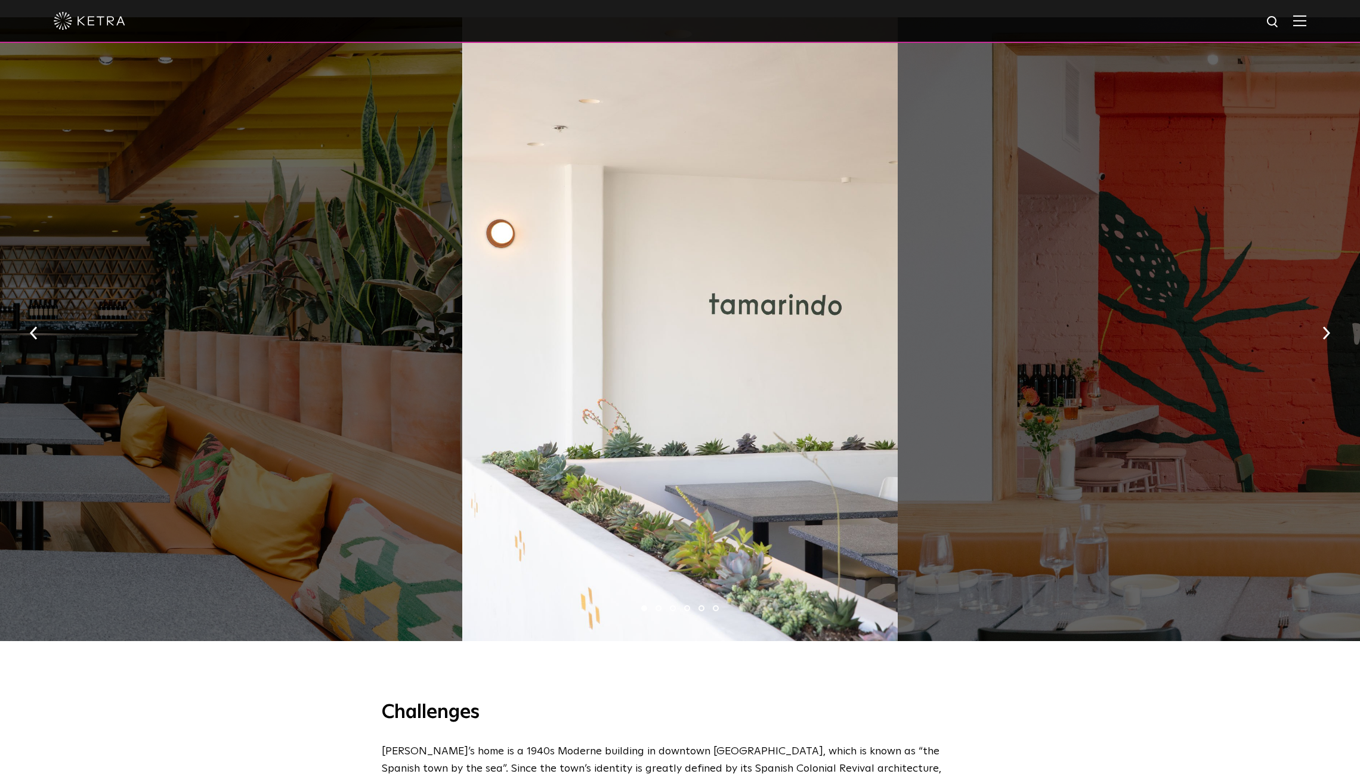
scroll to position [922, 0]
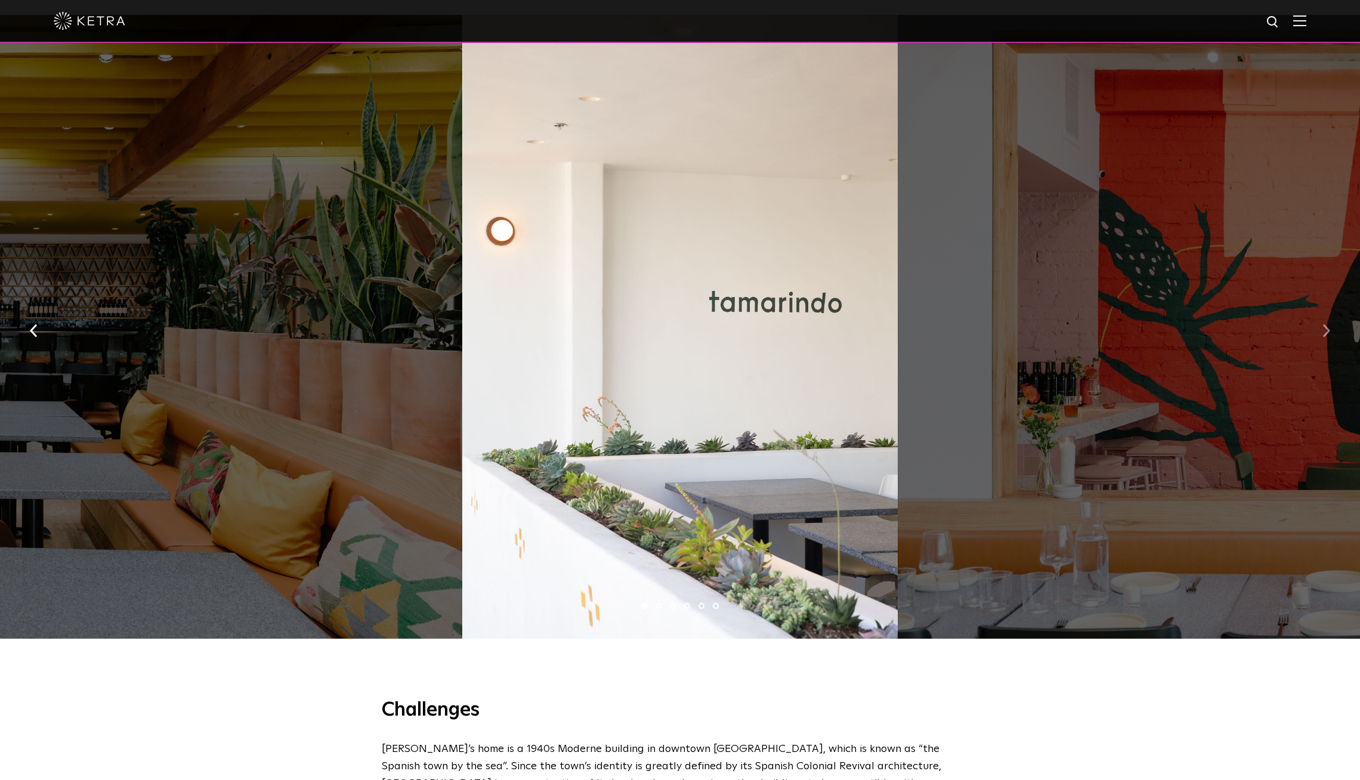
click at [1332, 309] on button "button" at bounding box center [1327, 329] width 26 height 41
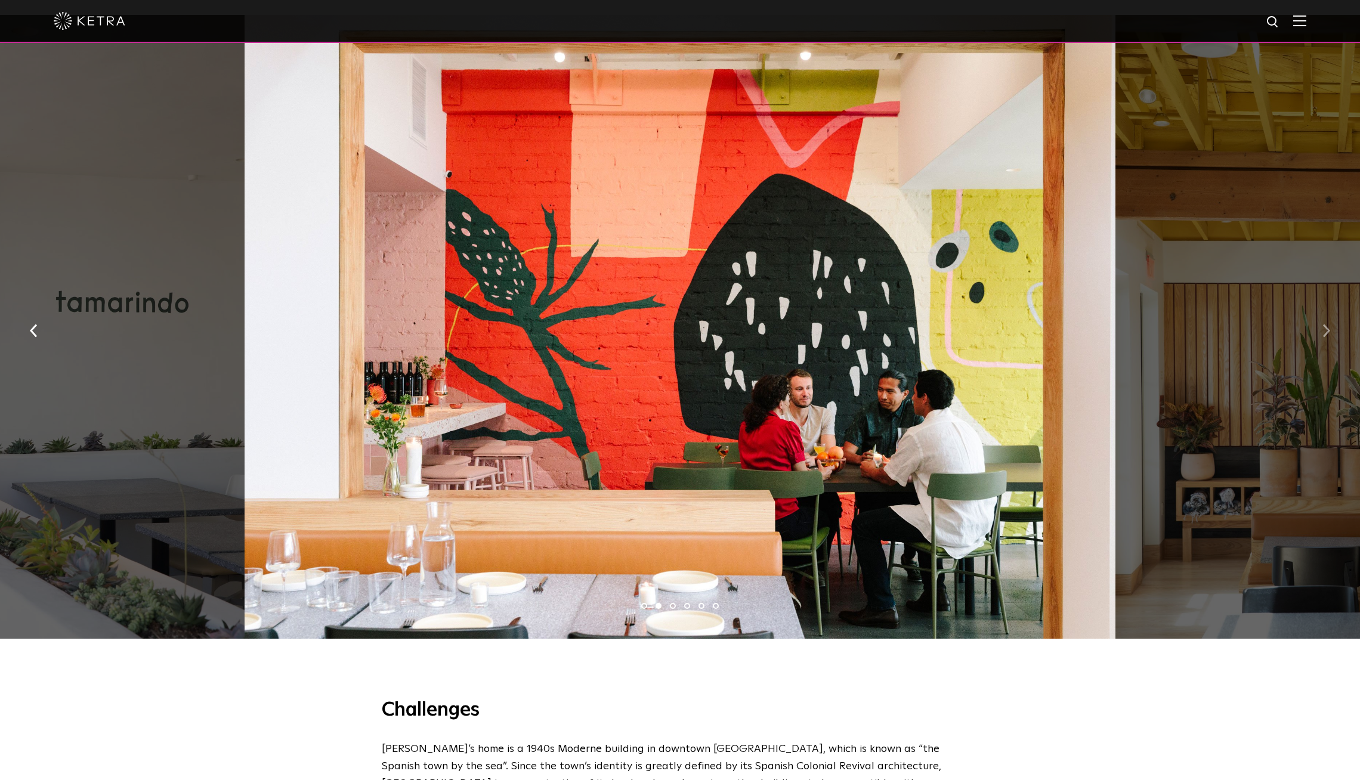
click at [1332, 309] on button "button" at bounding box center [1327, 329] width 26 height 41
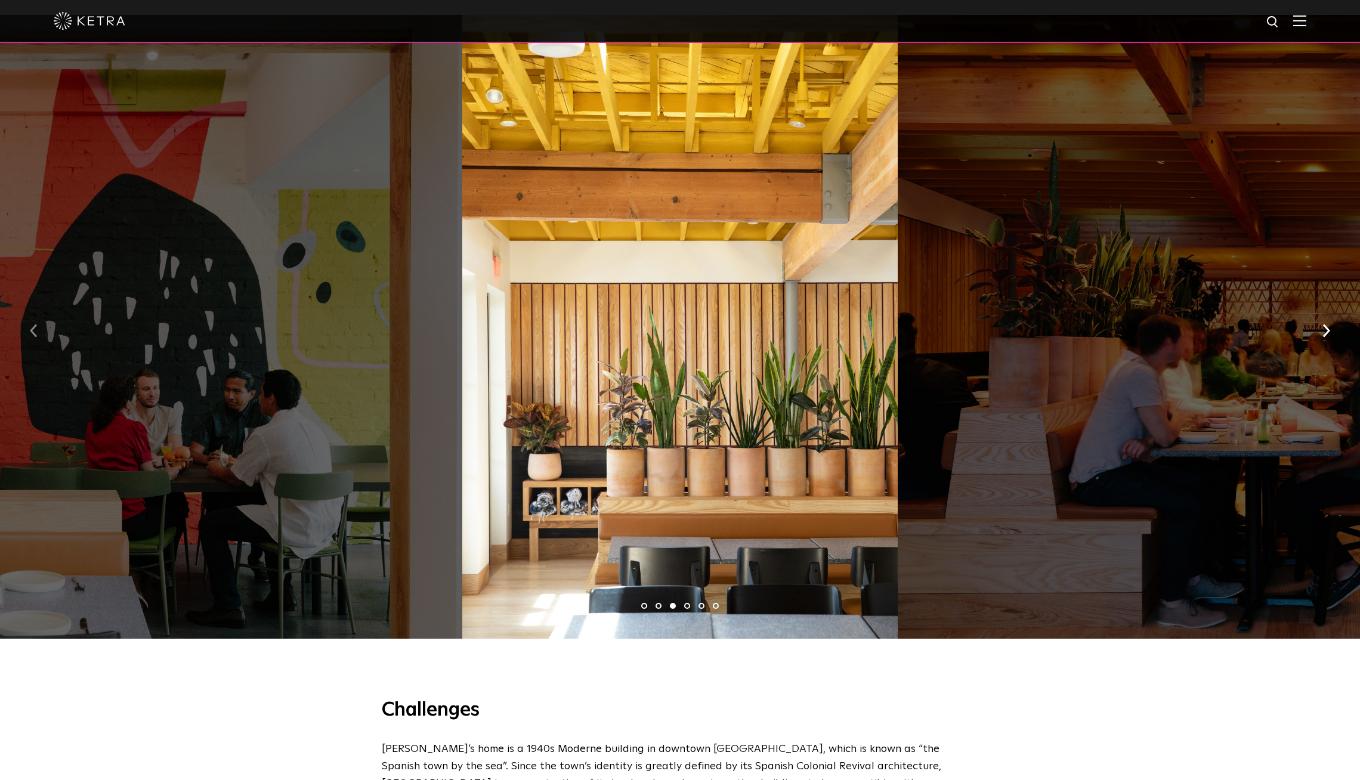
click at [38, 309] on button "button" at bounding box center [34, 329] width 26 height 41
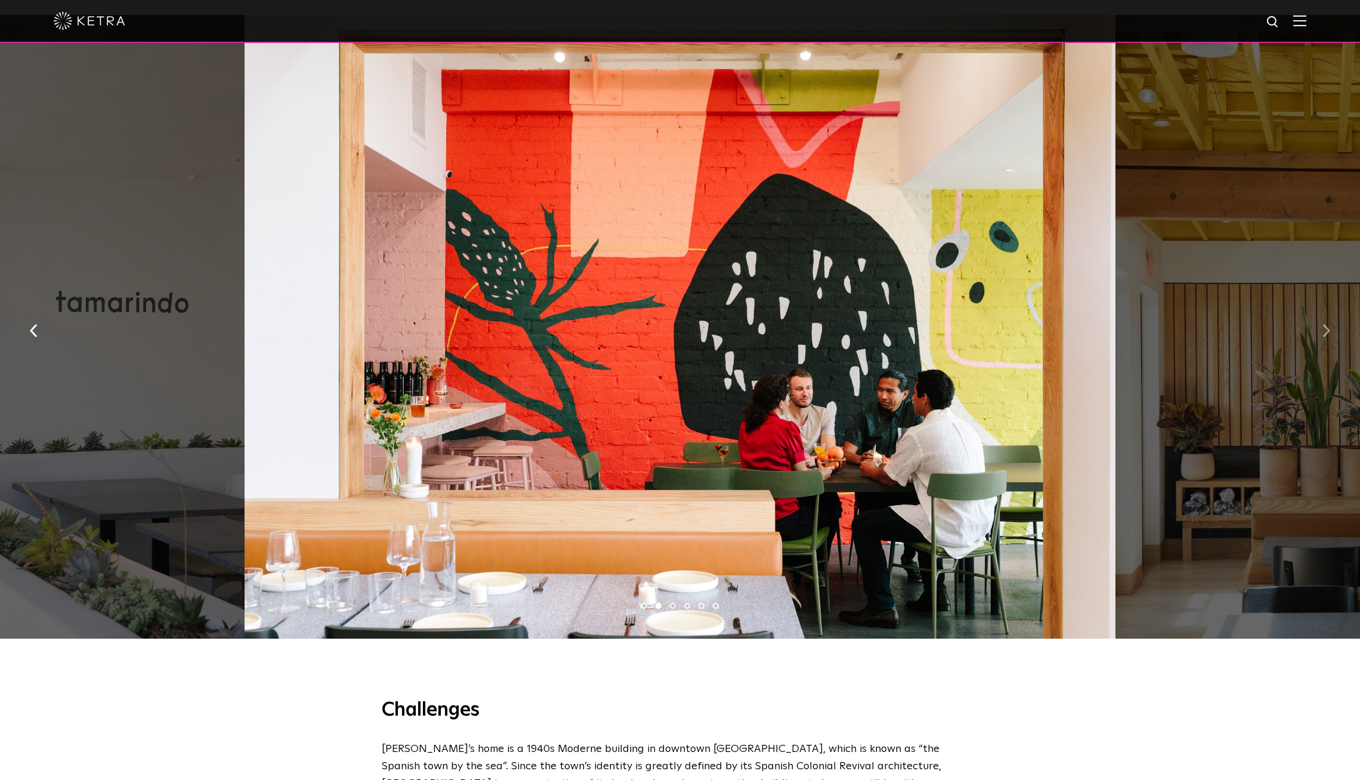
click at [1327, 324] on img "button" at bounding box center [1327, 330] width 8 height 13
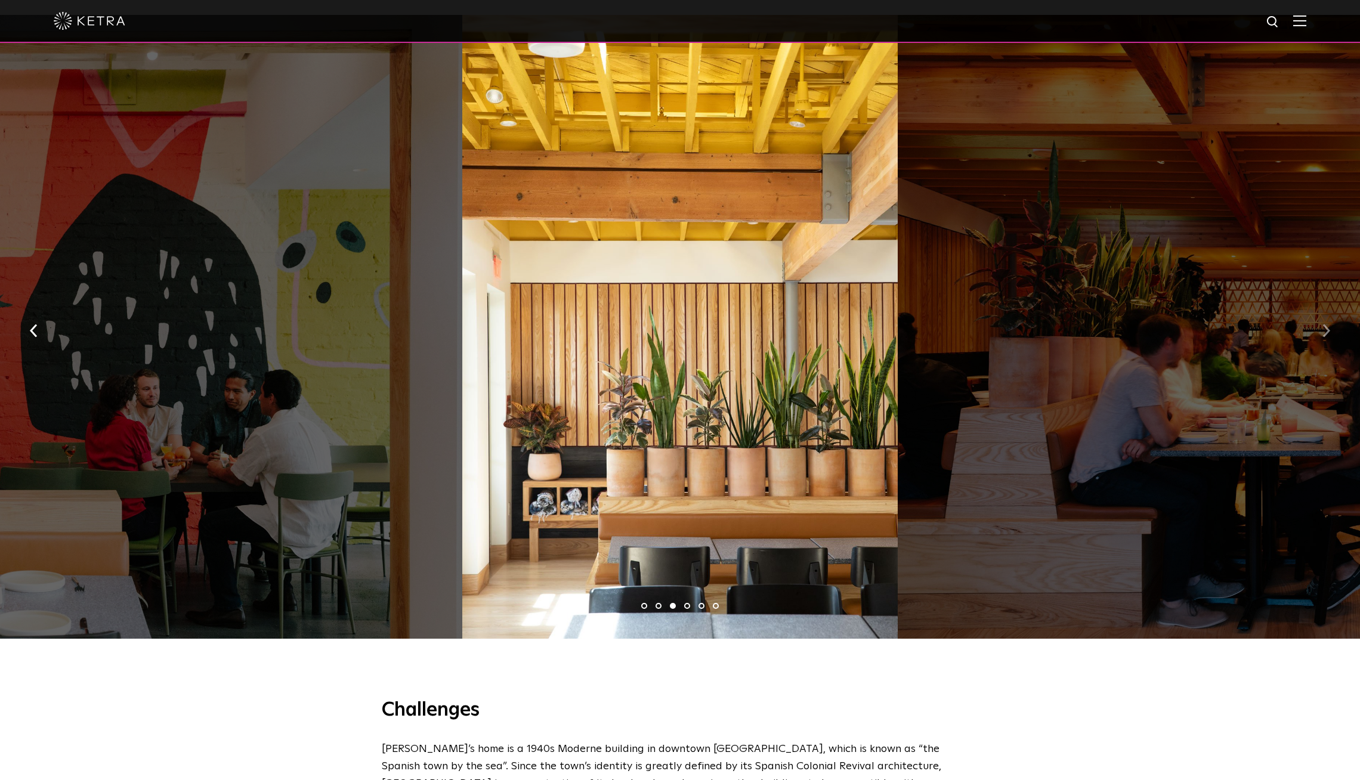
click at [1327, 324] on img "button" at bounding box center [1327, 330] width 8 height 13
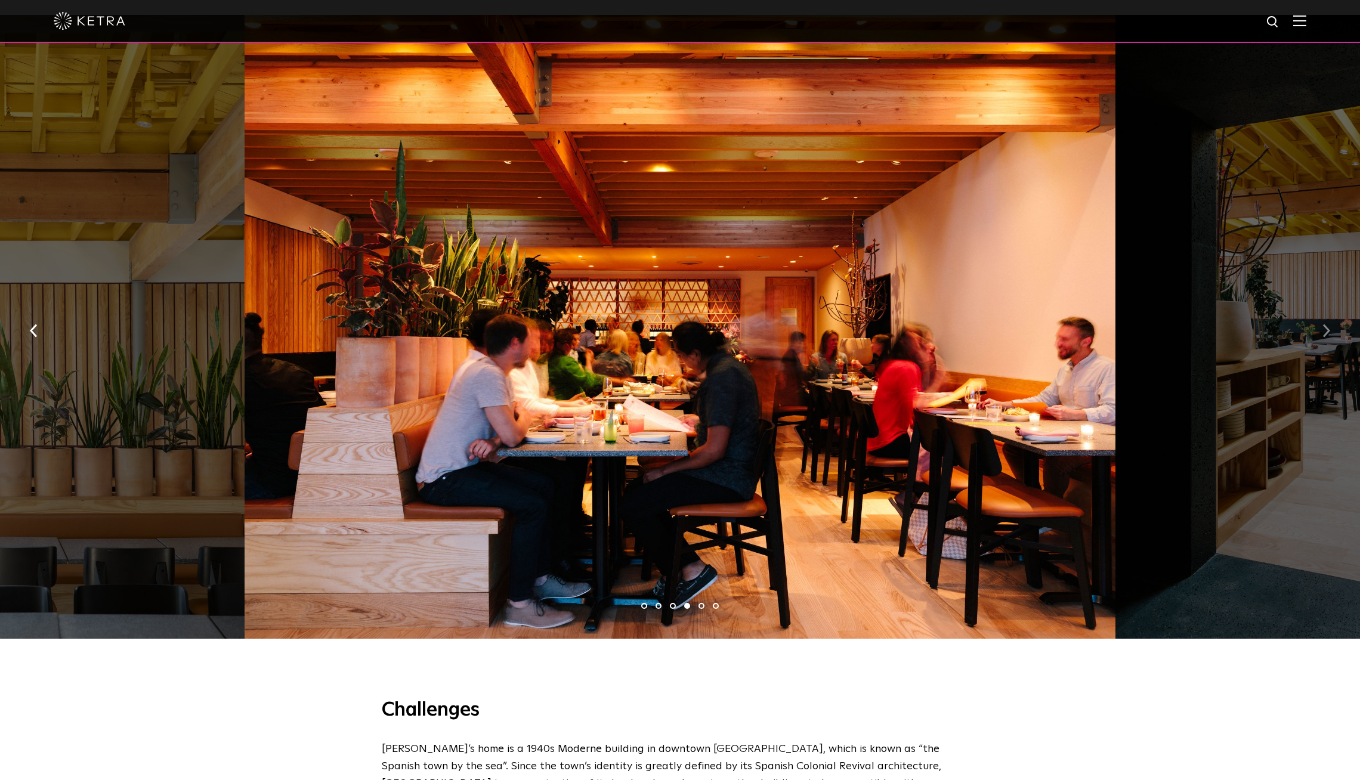
click at [1327, 324] on img "button" at bounding box center [1327, 330] width 8 height 13
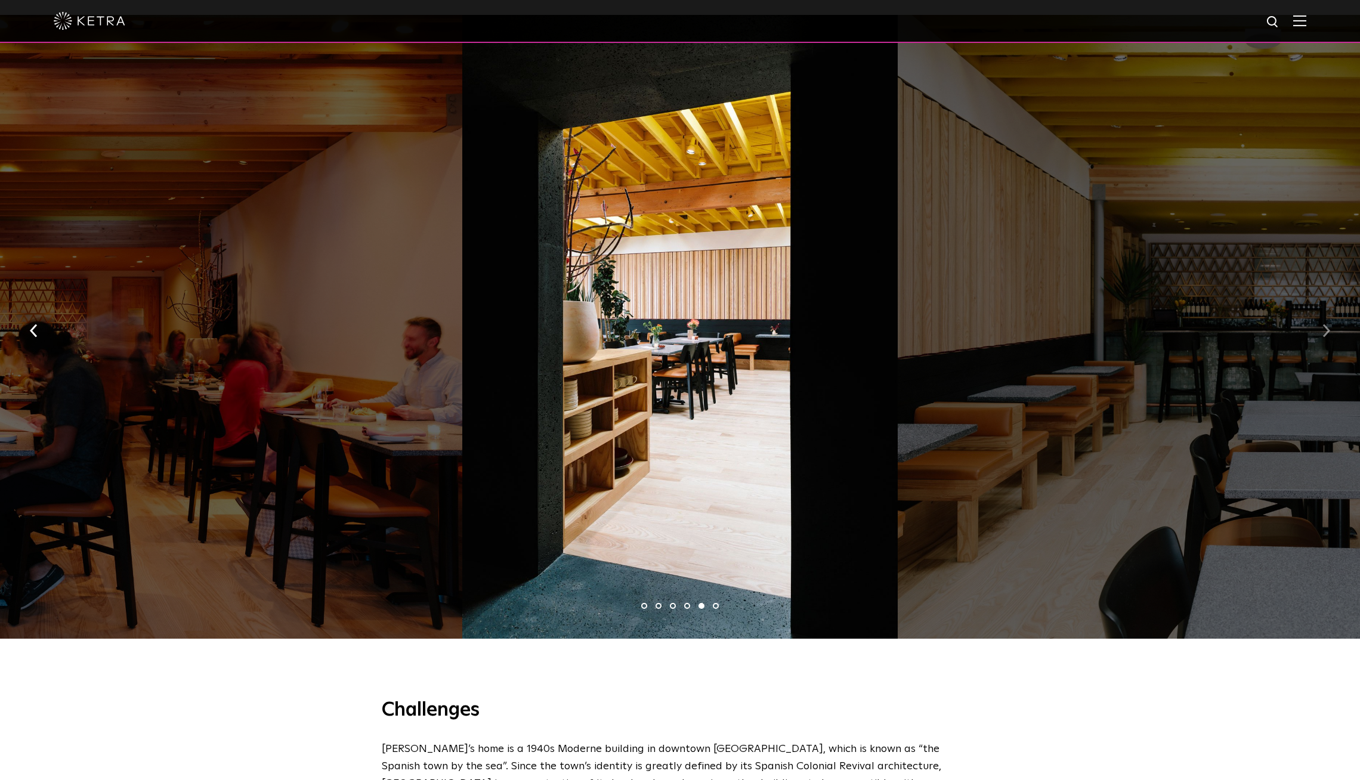
click at [1327, 324] on img "button" at bounding box center [1327, 330] width 8 height 13
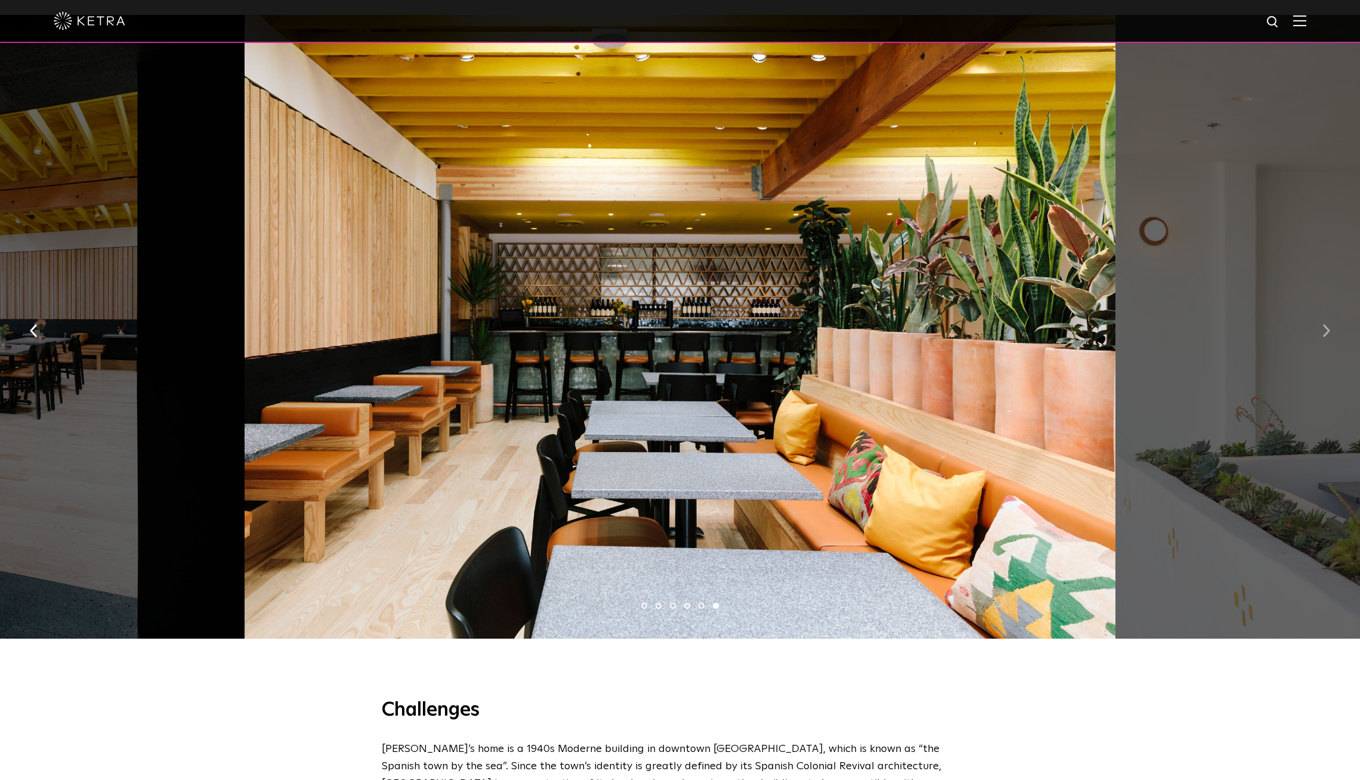
click at [1327, 324] on img "button" at bounding box center [1327, 330] width 8 height 13
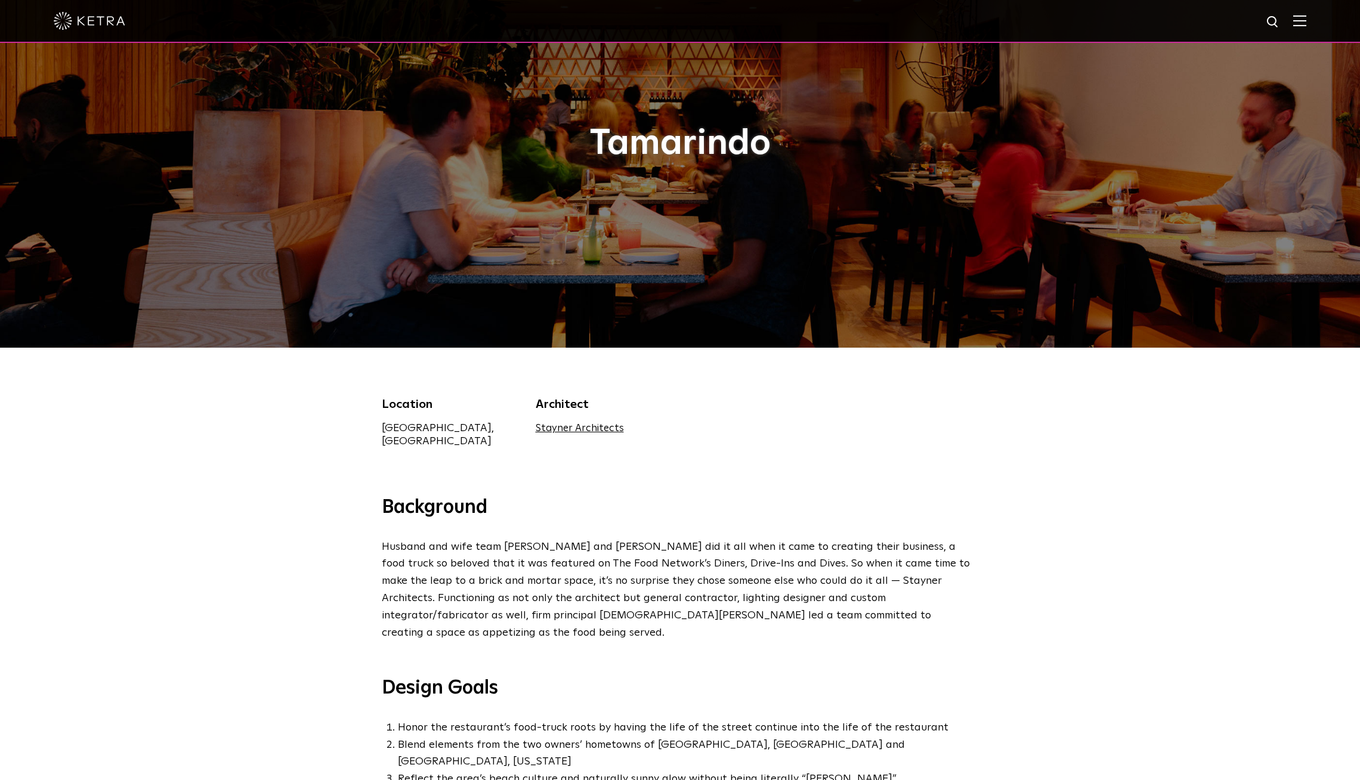
scroll to position [0, 0]
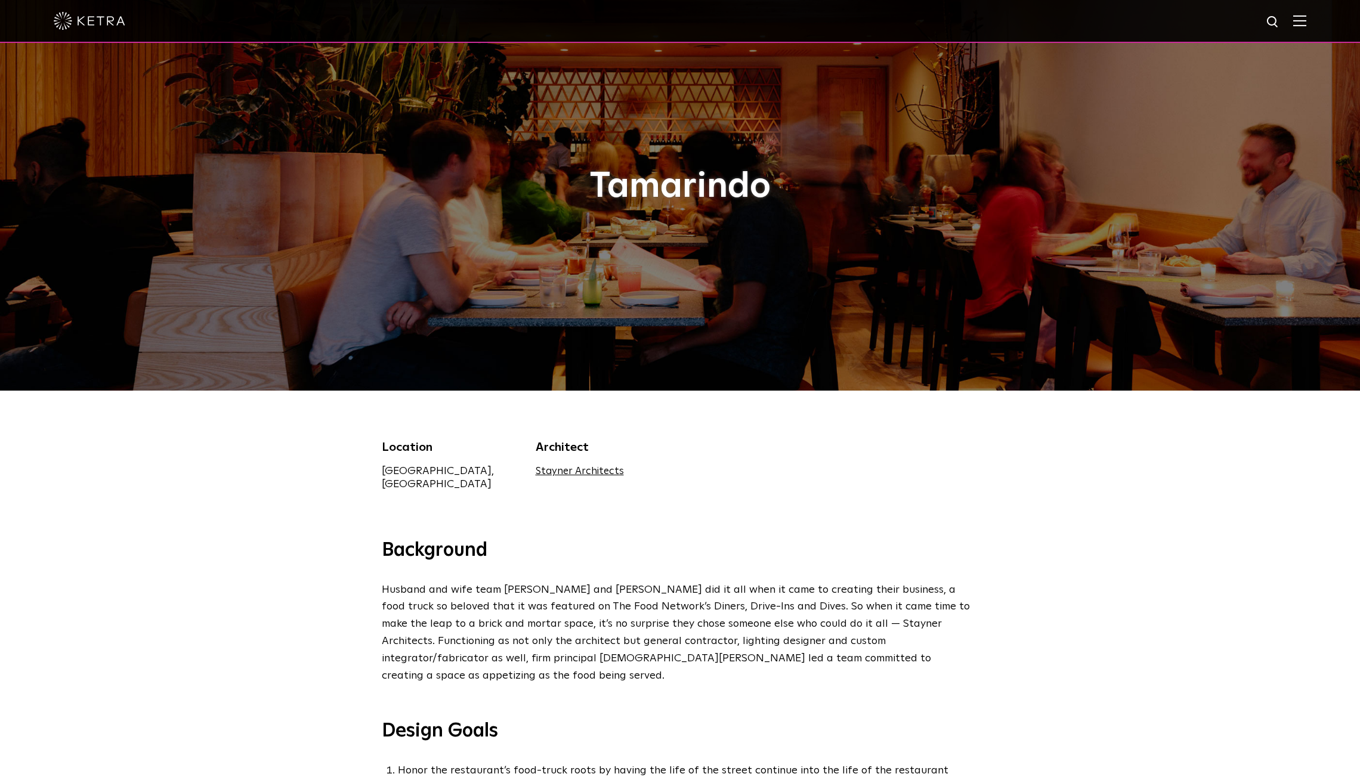
click at [1305, 22] on img at bounding box center [1299, 20] width 13 height 11
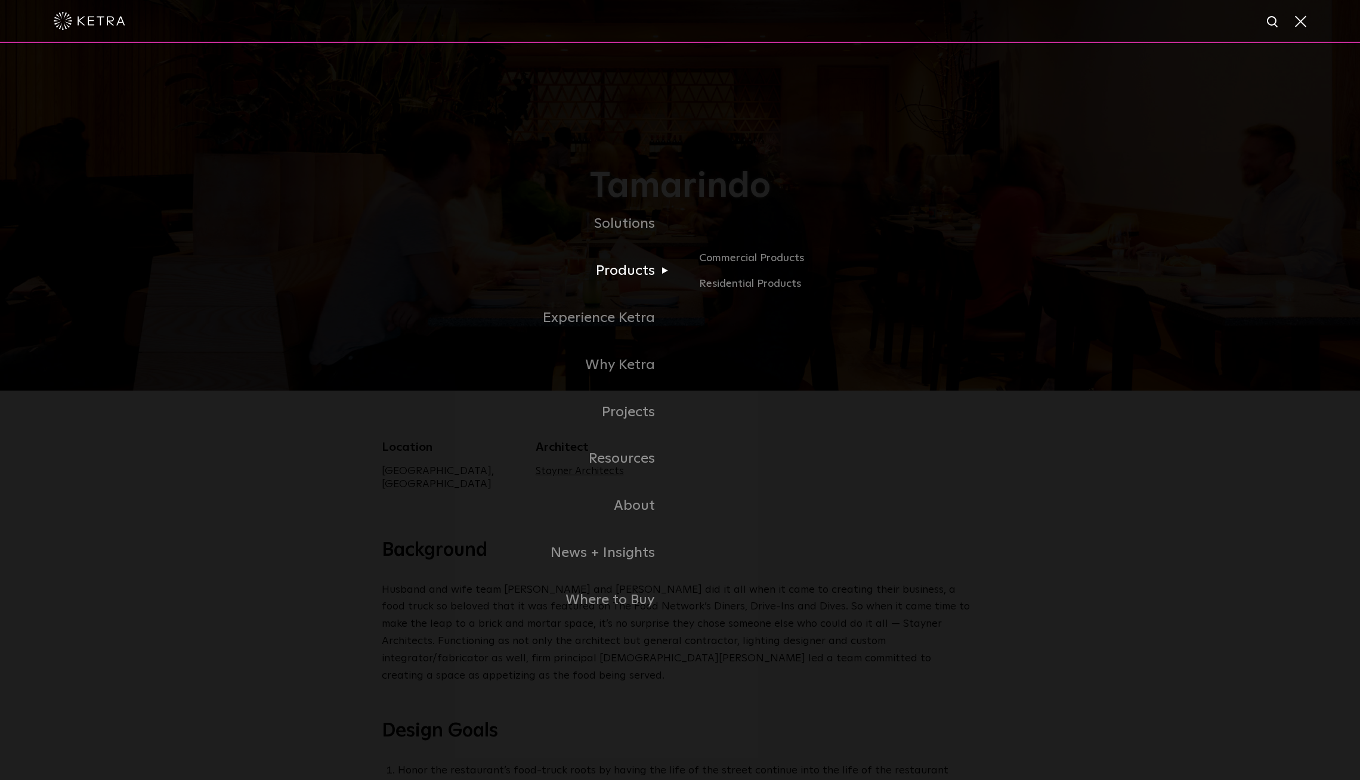
click at [635, 277] on link "Products" at bounding box center [531, 271] width 298 height 47
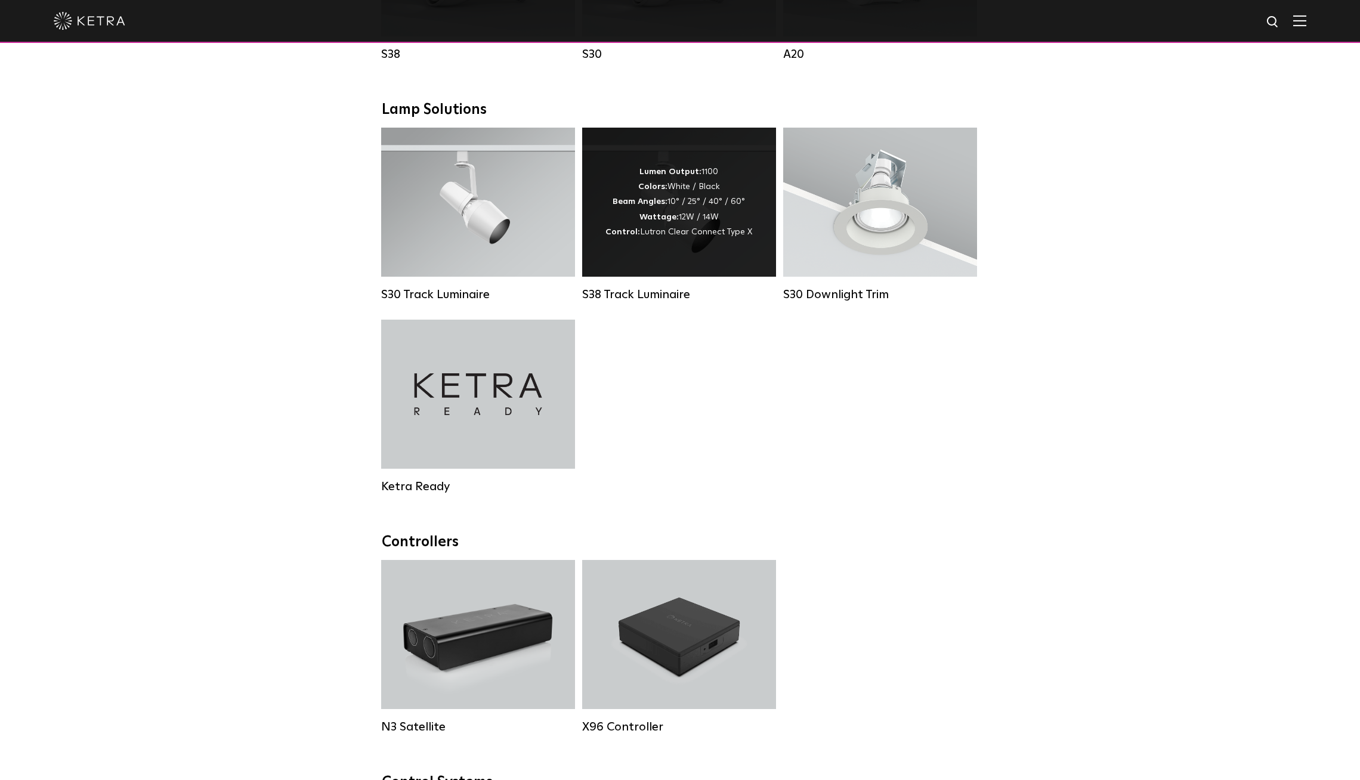
scroll to position [1050, 0]
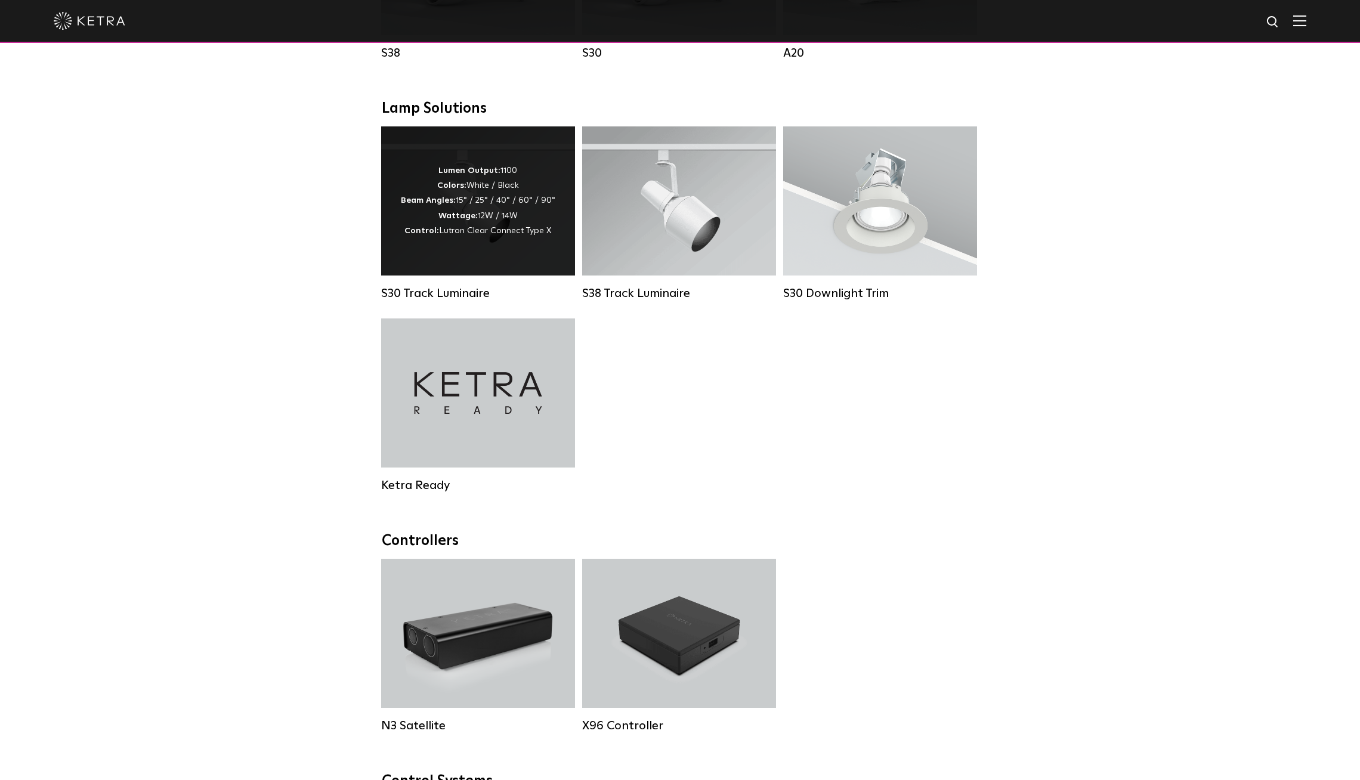
click at [482, 230] on span "Lutron Clear Connect Type X" at bounding box center [495, 231] width 112 height 8
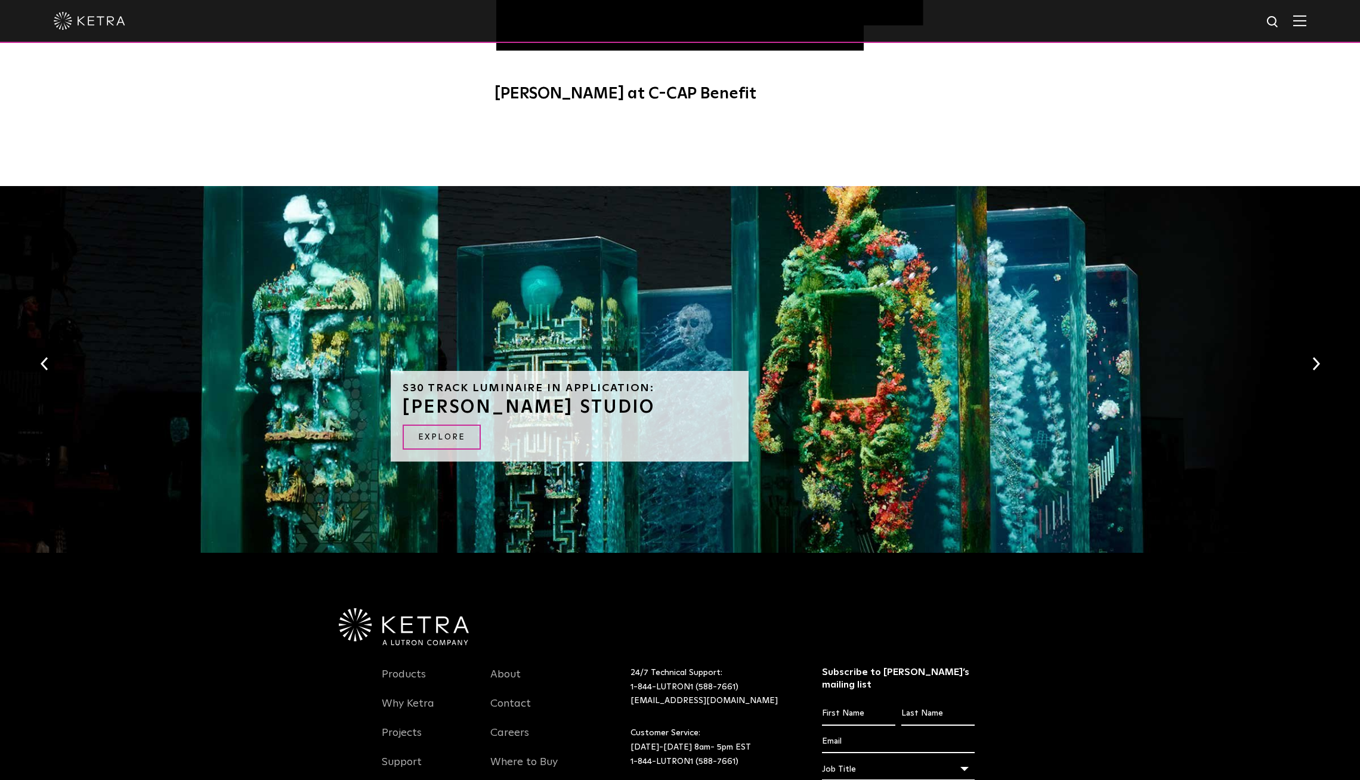
scroll to position [954, 0]
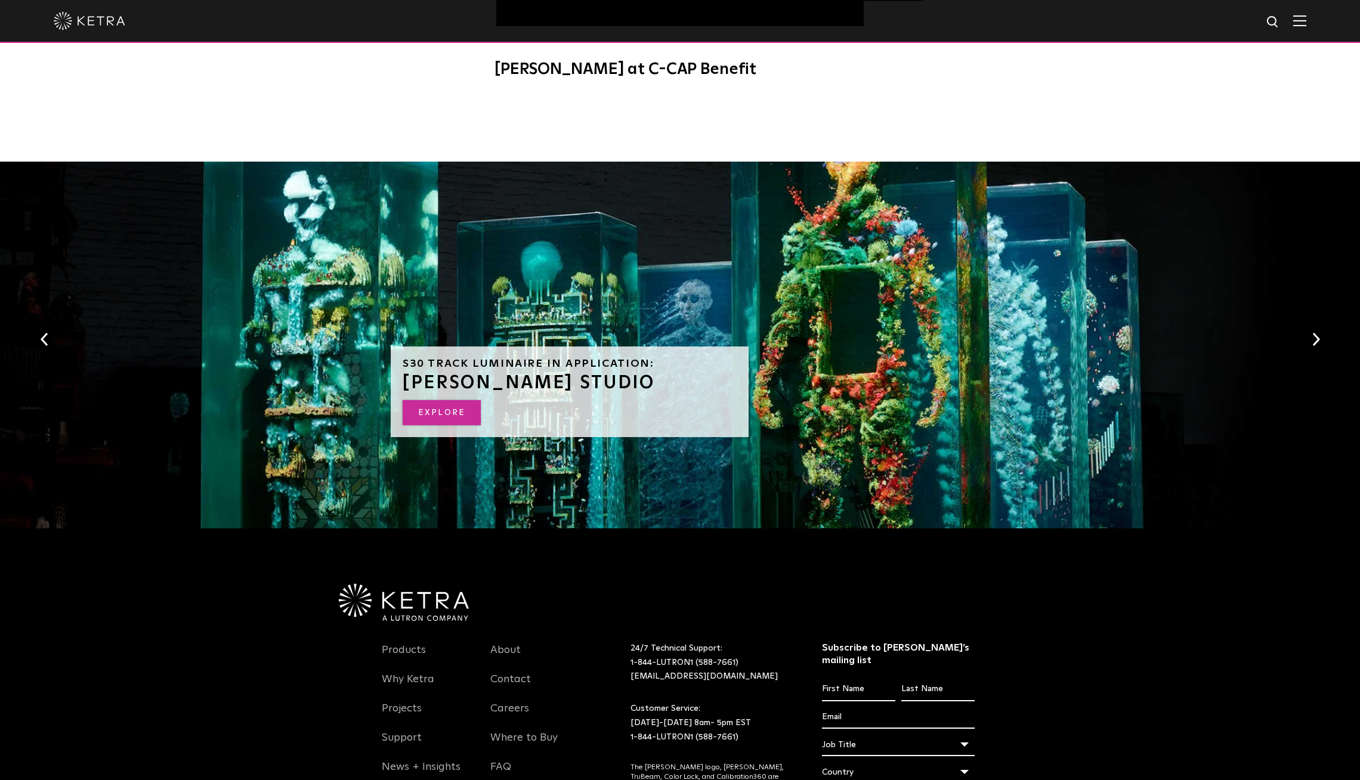
click at [425, 400] on link "EXPLORE" at bounding box center [442, 413] width 78 height 26
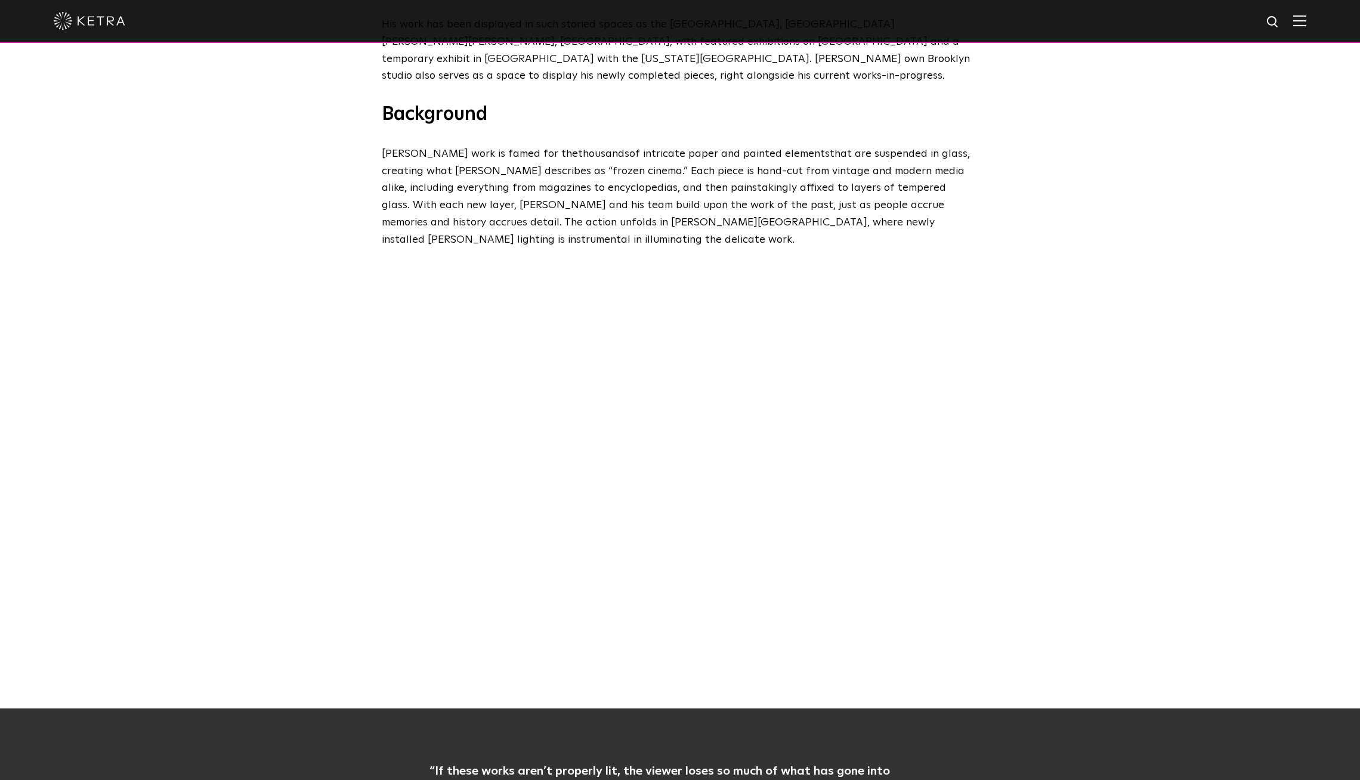
scroll to position [636, 0]
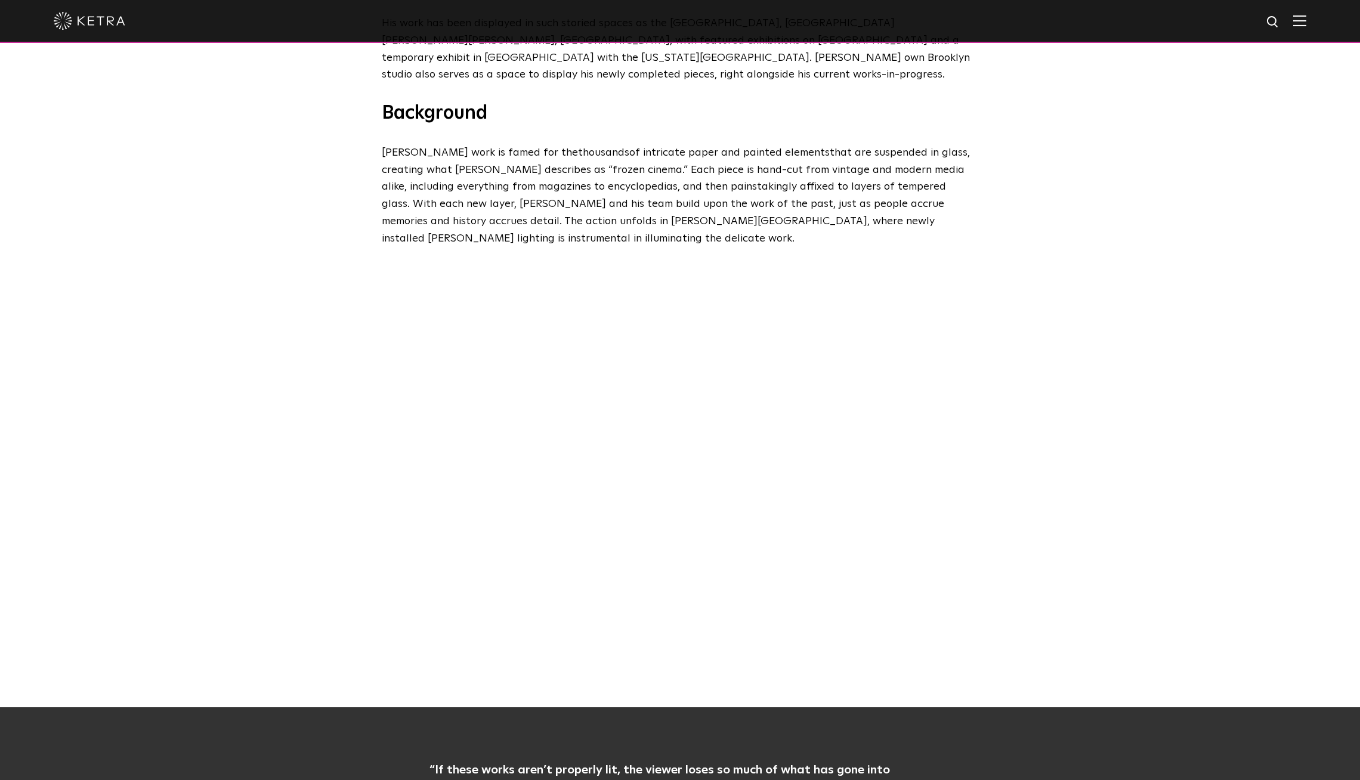
click at [1086, 314] on div at bounding box center [680, 478] width 1360 height 460
click at [379, 213] on div "Introduction Inspired by the intersection of art, nature, and science, Brooklyn…" at bounding box center [680, 75] width 620 height 345
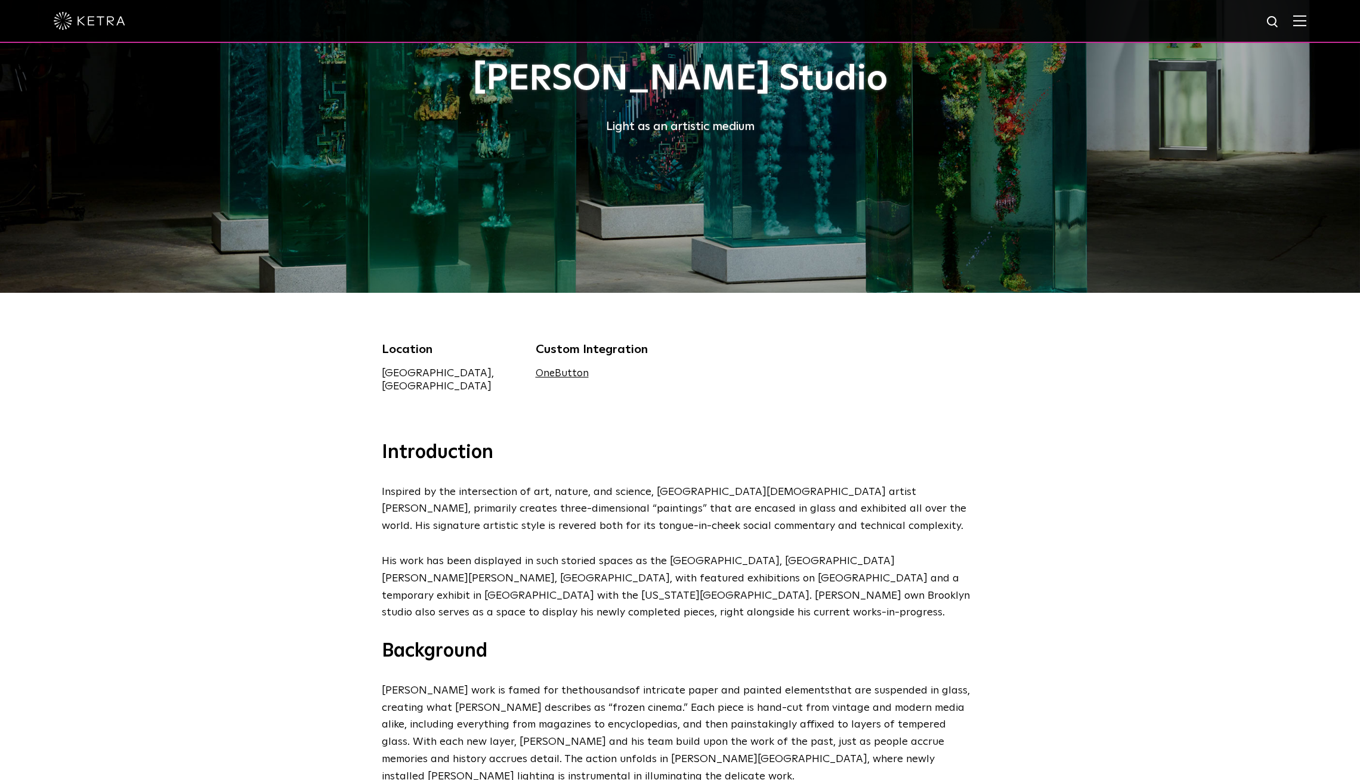
scroll to position [95, 0]
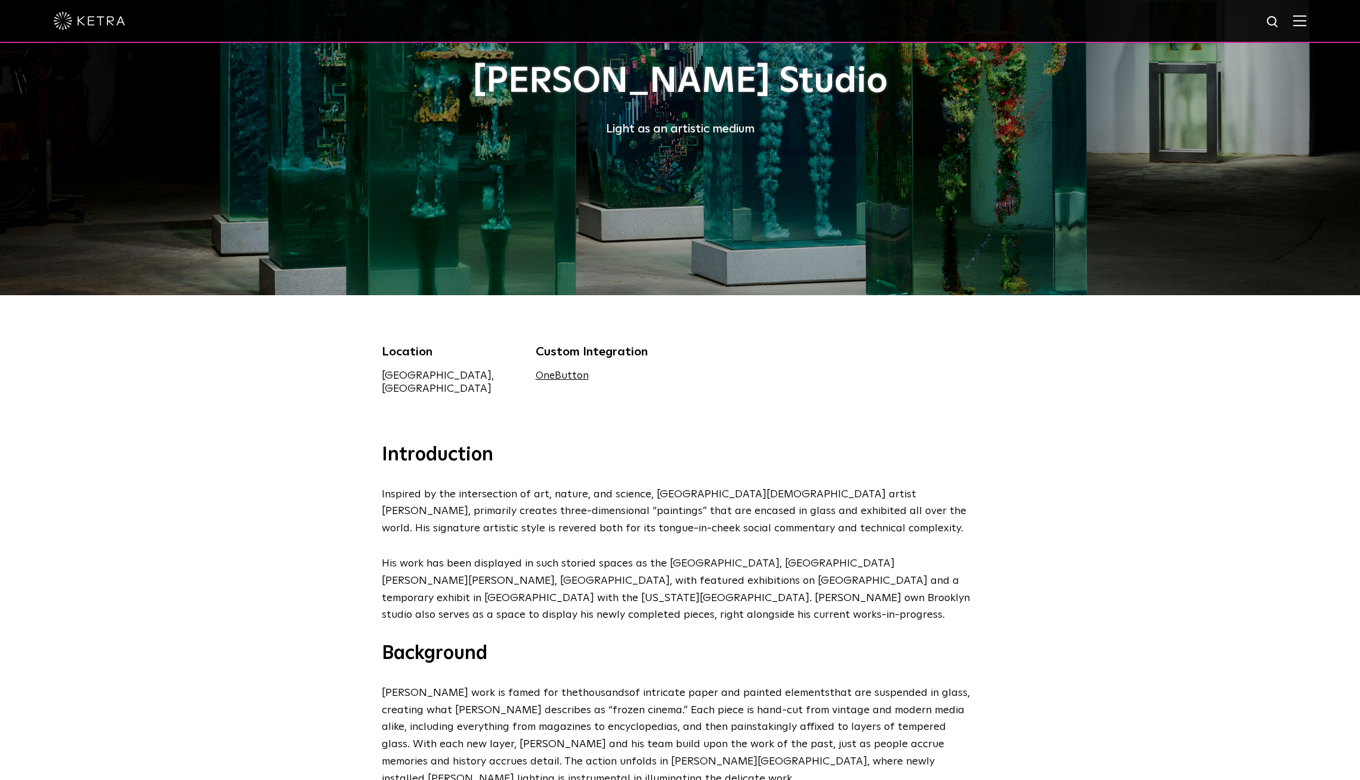
click at [1304, 21] on img at bounding box center [1299, 20] width 13 height 11
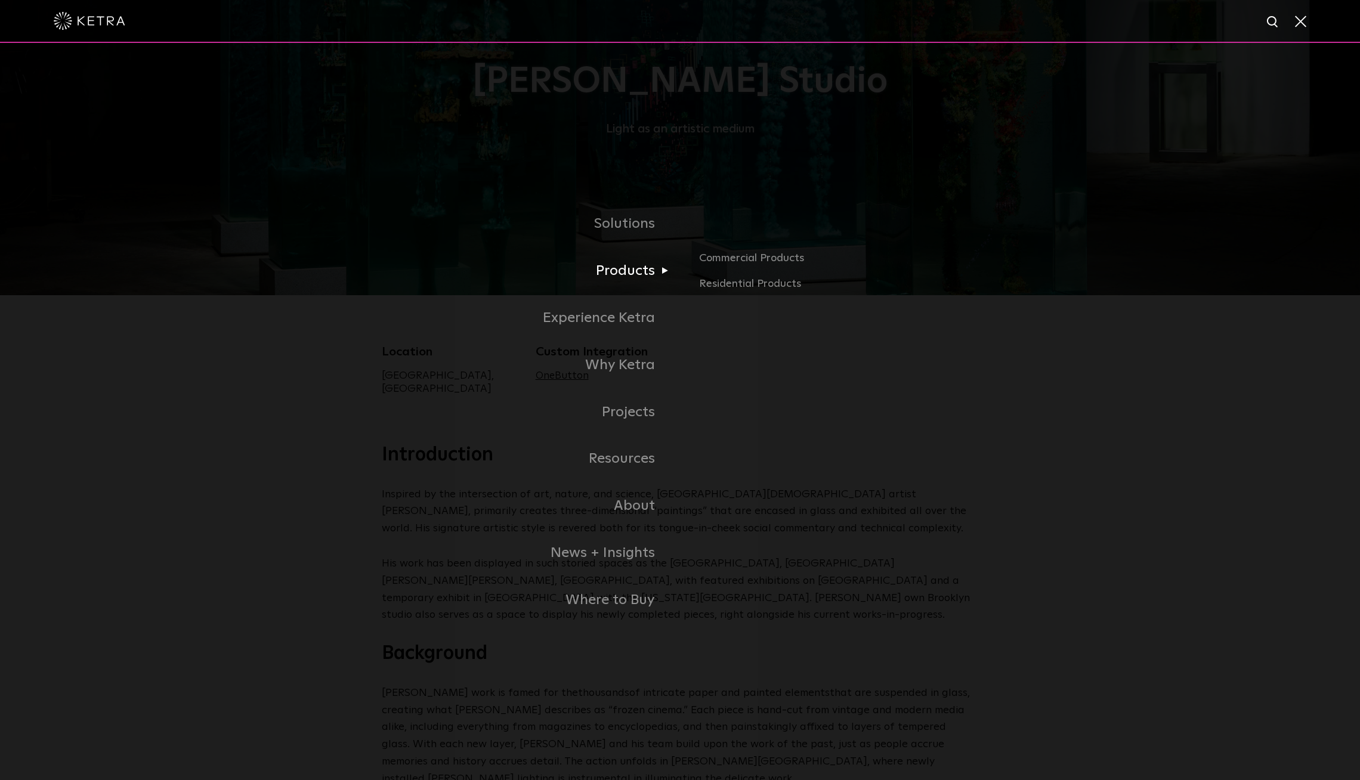
click at [654, 273] on link "Products" at bounding box center [531, 271] width 298 height 47
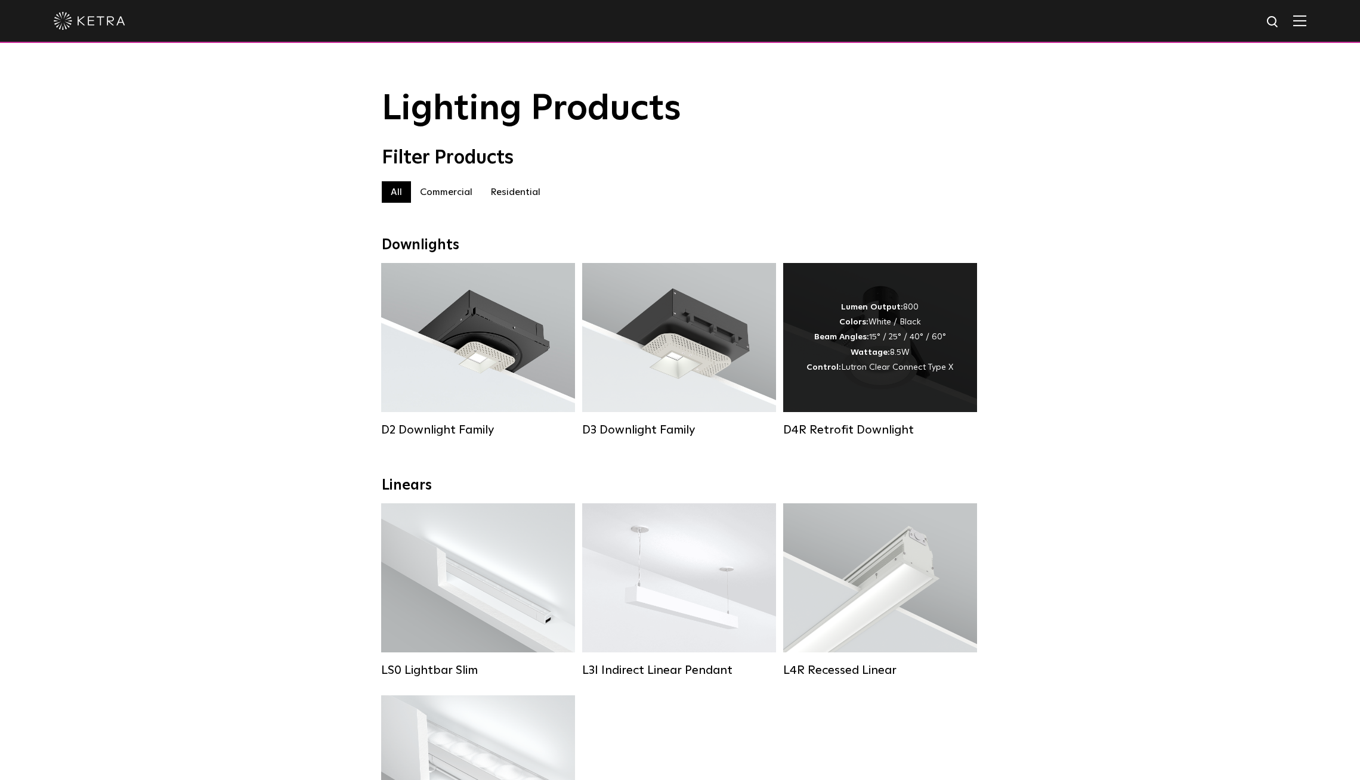
click at [854, 342] on div "Lumen Output: 800 Colors: White / Black Beam Angles: 15° / 25° / 40° / 60° Watt…" at bounding box center [880, 337] width 147 height 75
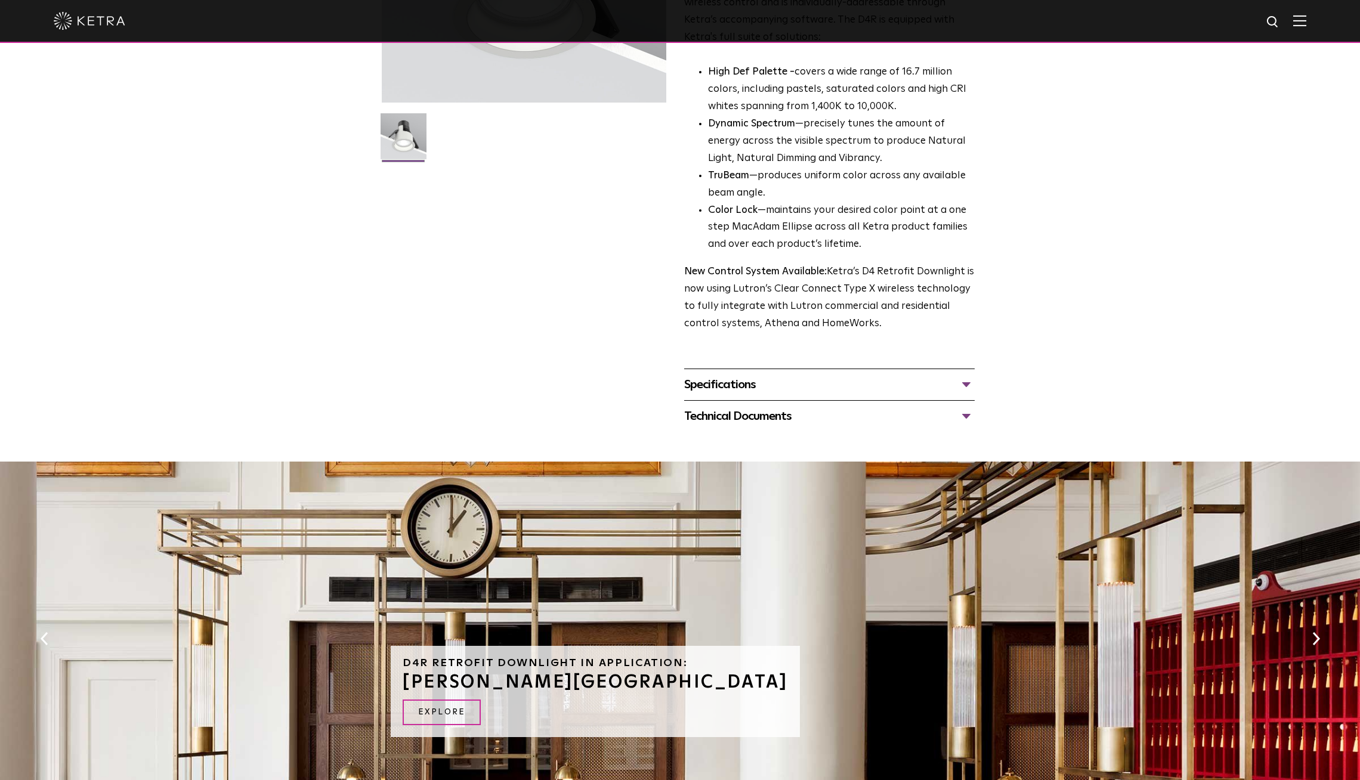
scroll to position [286, 0]
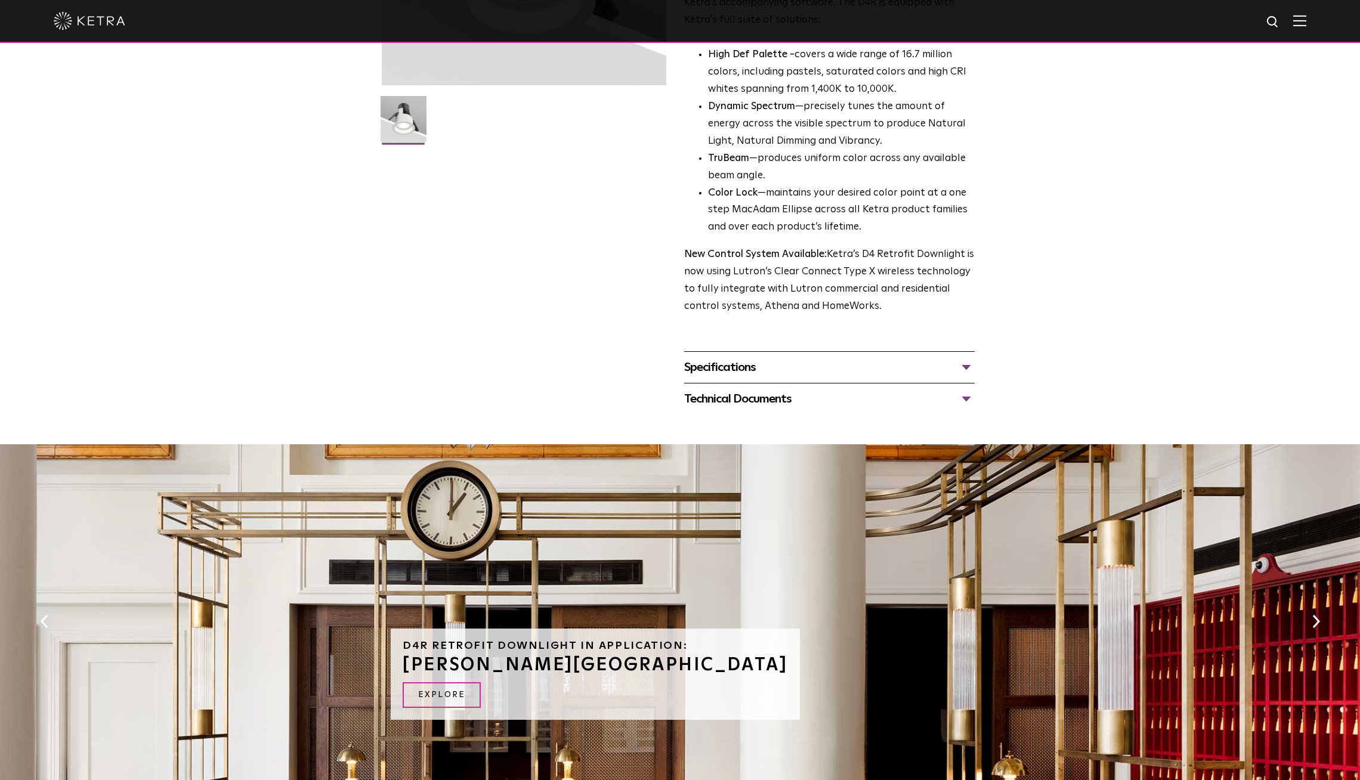
click at [853, 353] on div "Specifications LUMEN OUTPUTS 800 Beam Angles 15, 25, 40, 60, 90 CONTROL Lutron …" at bounding box center [829, 367] width 291 height 32
click at [849, 369] on div "Specifications" at bounding box center [829, 367] width 291 height 19
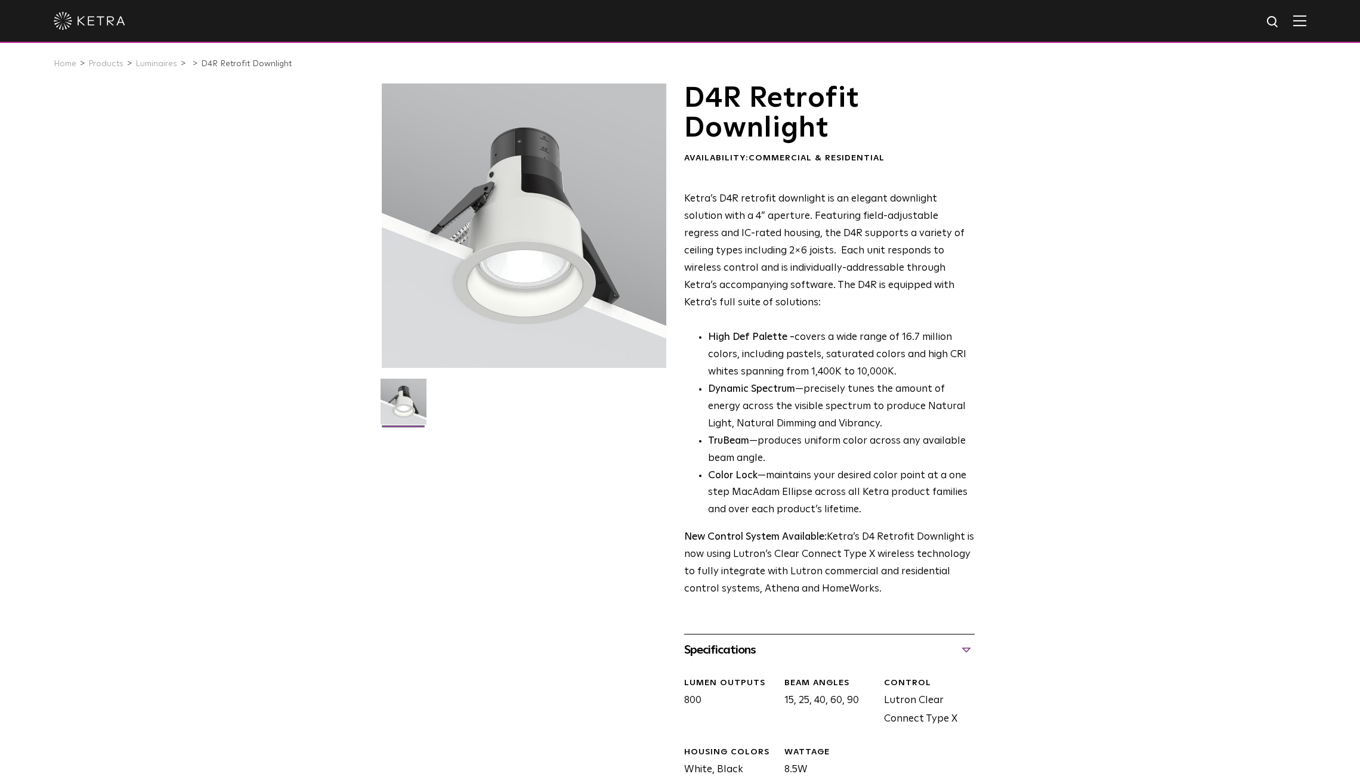
scroll to position [0, 0]
